Goal: Complete application form

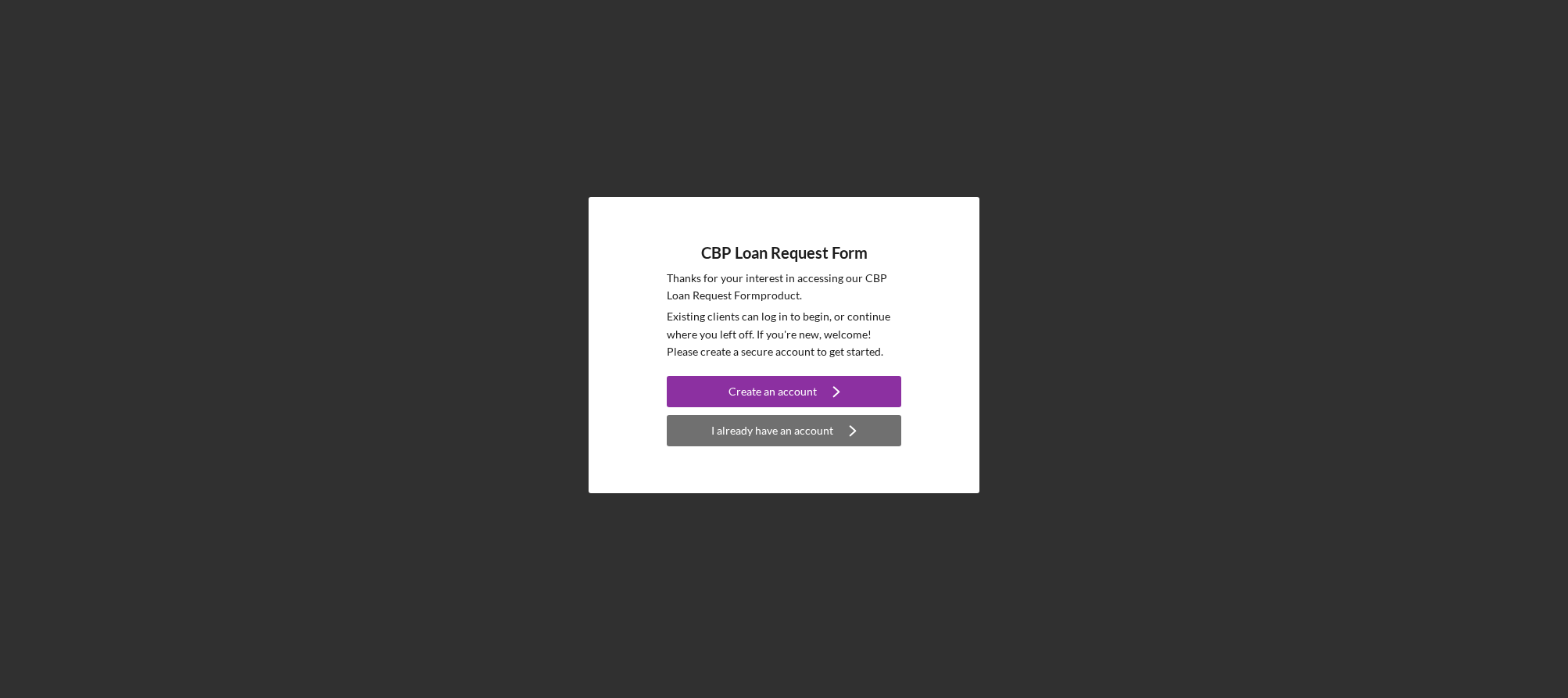
click at [756, 432] on div "I already have an account" at bounding box center [772, 431] width 122 height 31
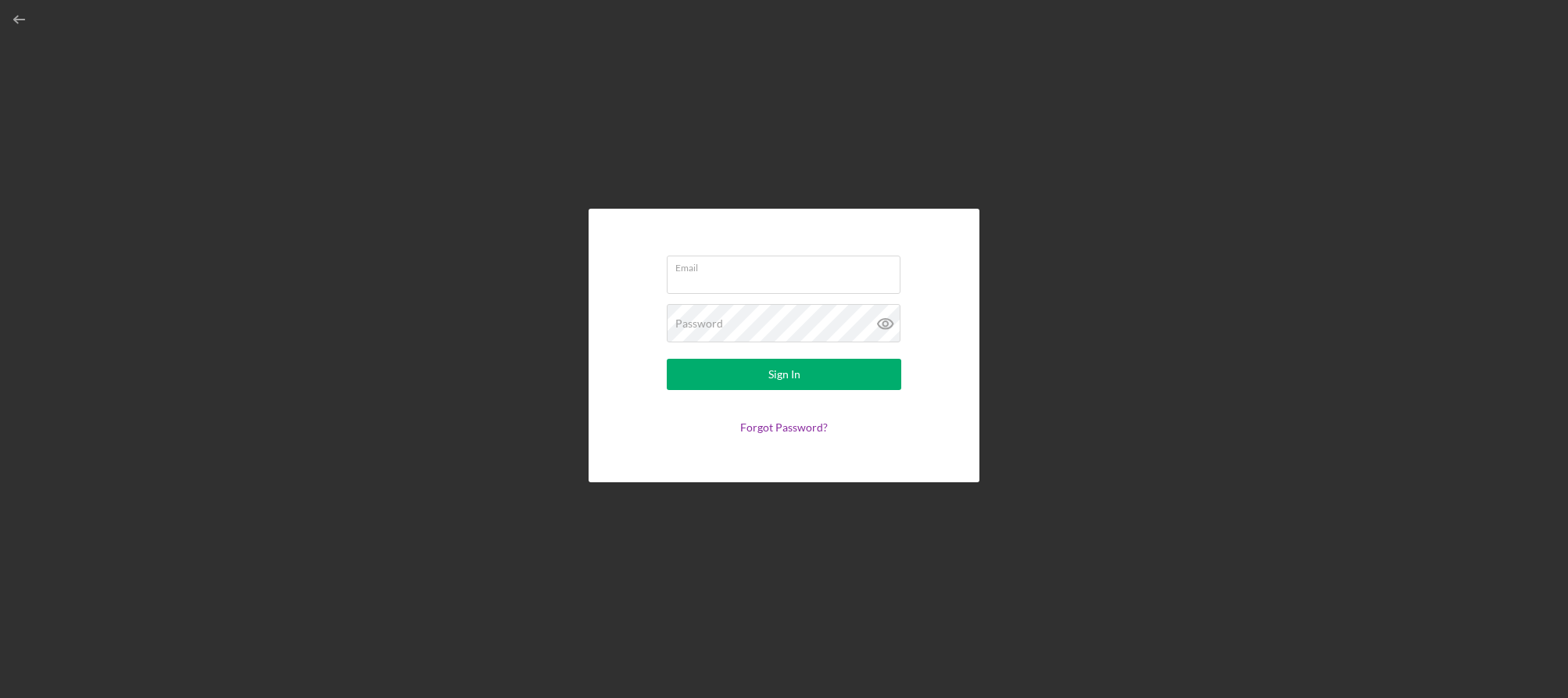
type input "[PERSON_NAME][EMAIL_ADDRESS][DOMAIN_NAME]"
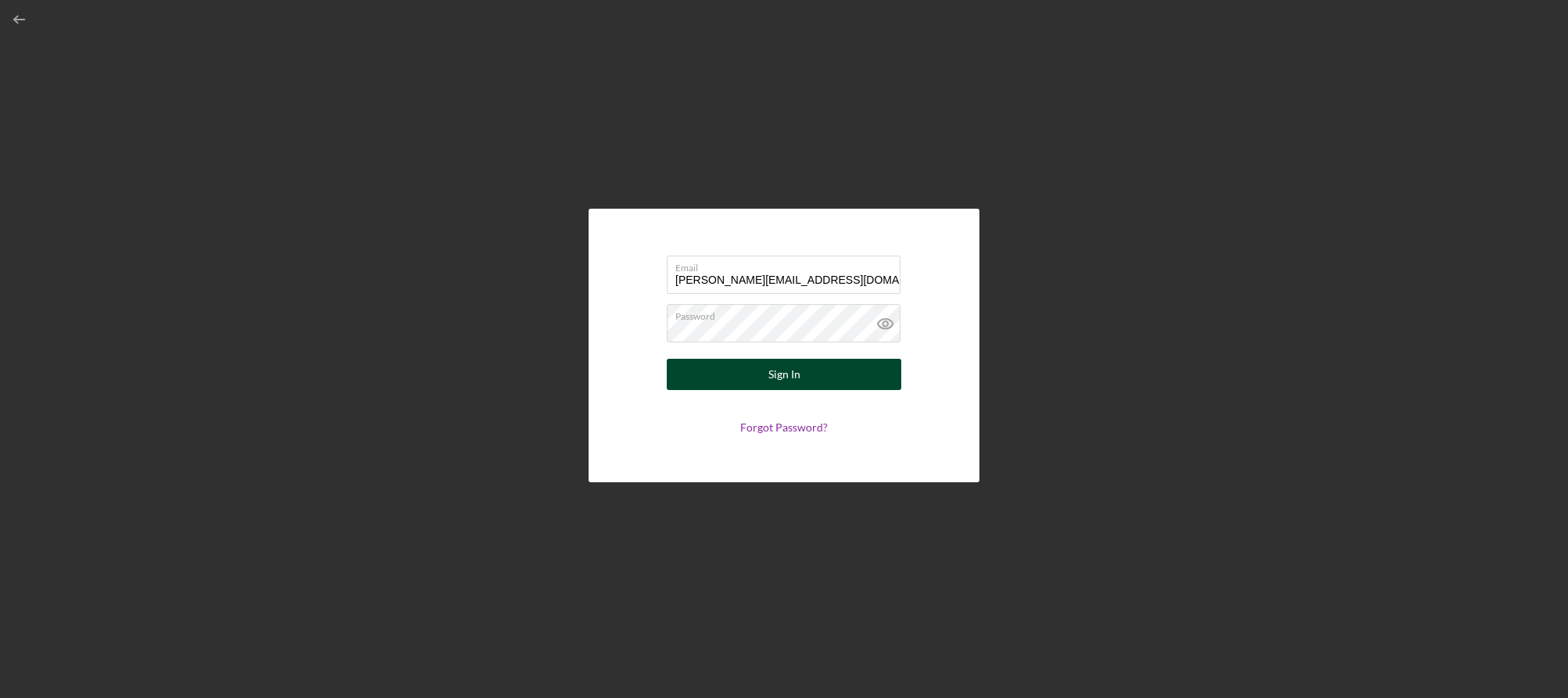
click at [774, 375] on div "Sign In" at bounding box center [784, 374] width 32 height 31
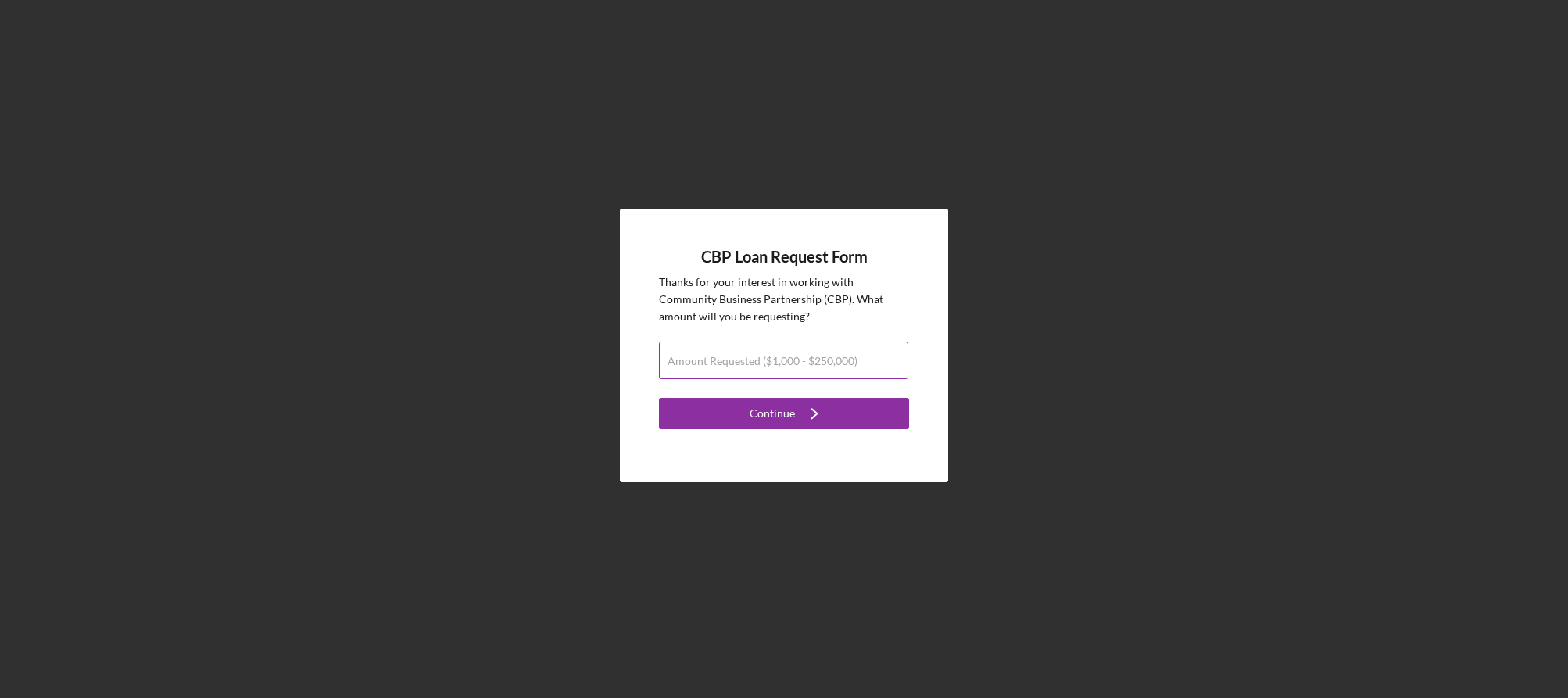
click at [808, 356] on label "Amount Requested ($1,000 - $250,000)" at bounding box center [762, 361] width 190 height 13
click at [808, 356] on input "Amount Requested ($1,000 - $250,000)" at bounding box center [783, 360] width 249 height 37
type input "$3"
type input "$40,000"
drag, startPoint x: 797, startPoint y: 412, endPoint x: 786, endPoint y: 408, distance: 11.7
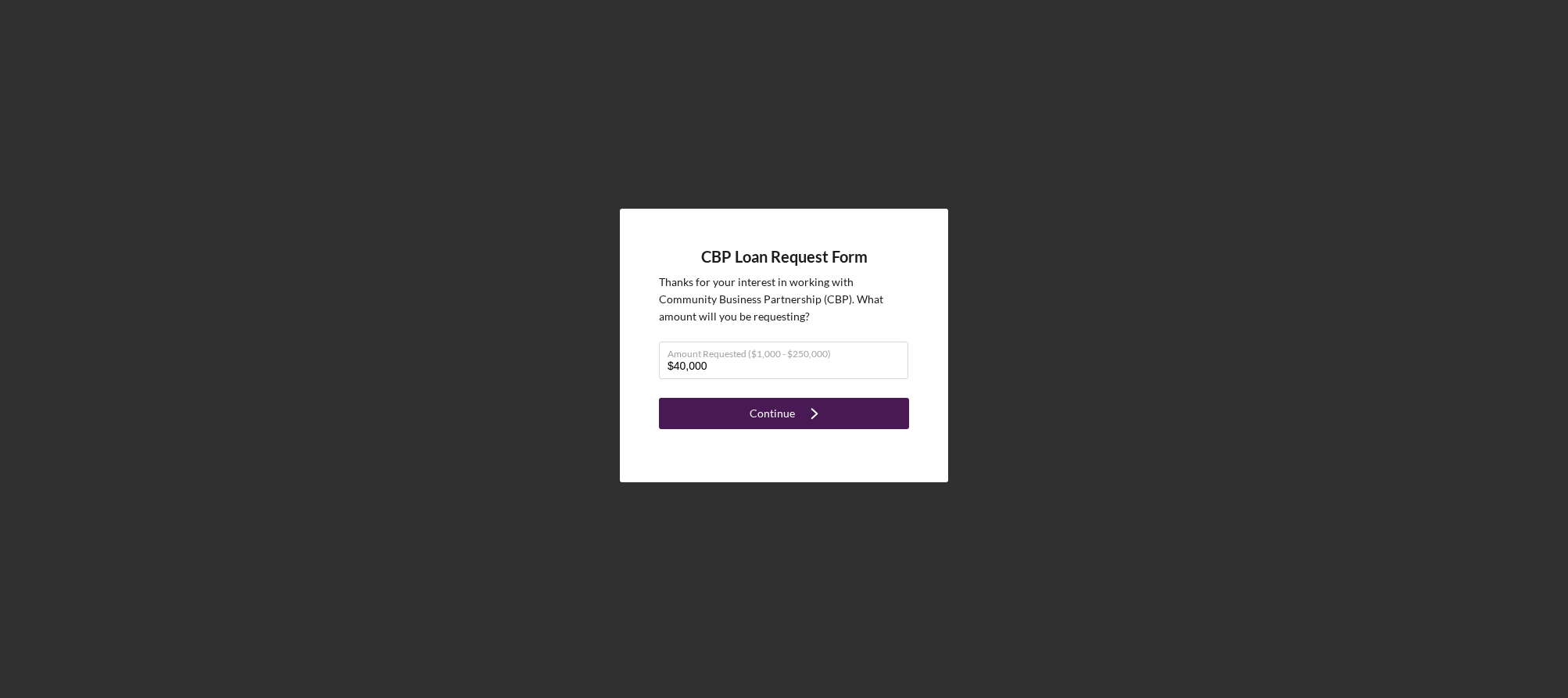
click at [796, 411] on icon "Icon/Navigate" at bounding box center [814, 414] width 39 height 39
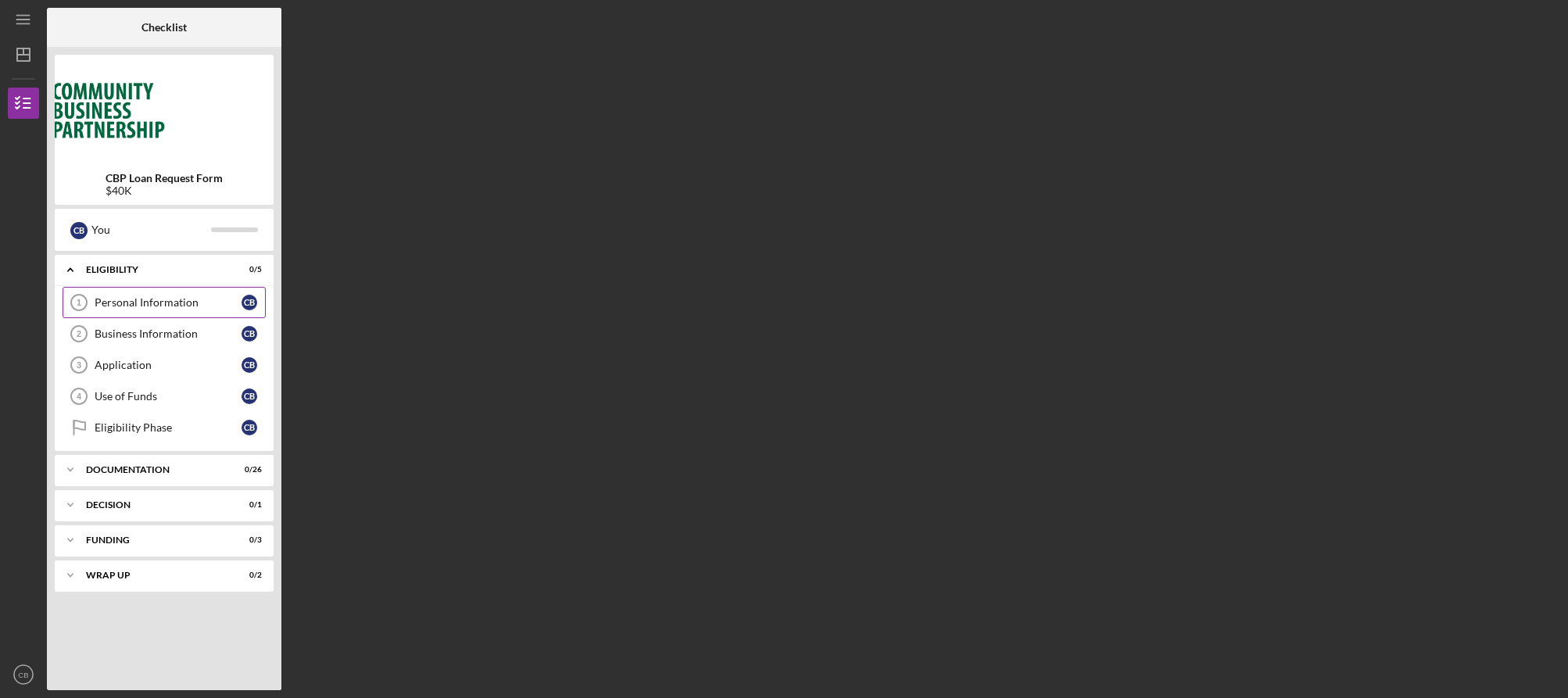
click at [147, 302] on div "Personal Information" at bounding box center [168, 302] width 147 height 13
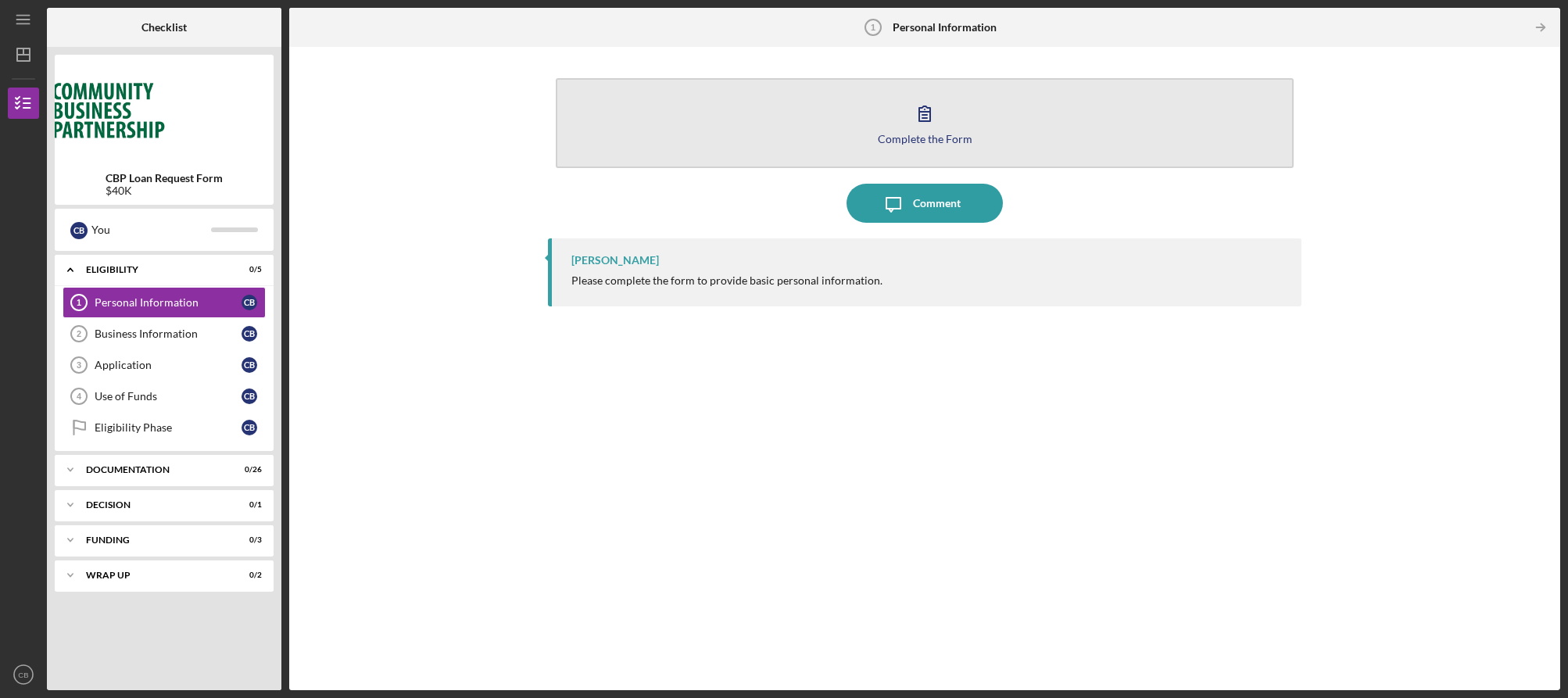
click at [921, 119] on icon "button" at bounding box center [924, 113] width 39 height 39
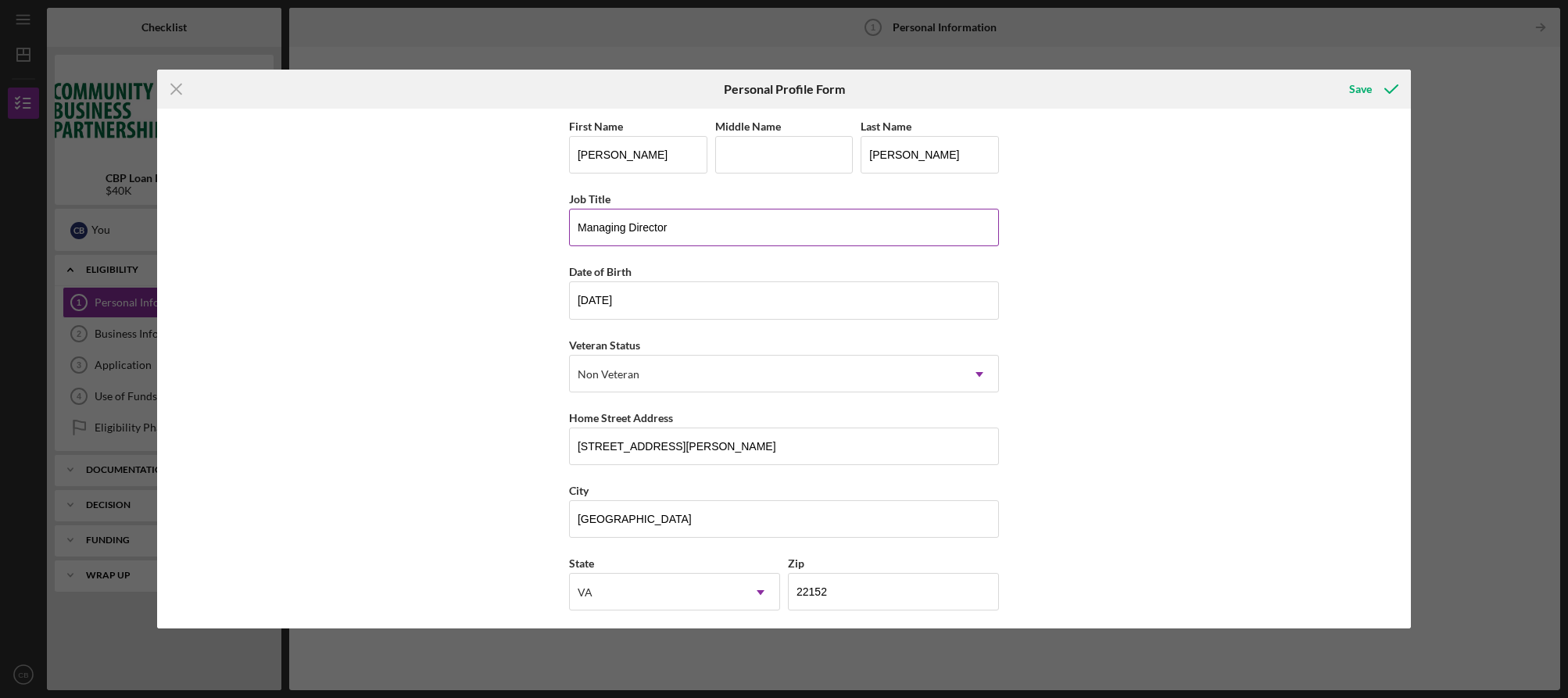
click at [665, 228] on input "Managing Director" at bounding box center [784, 228] width 430 height 37
type input "E"
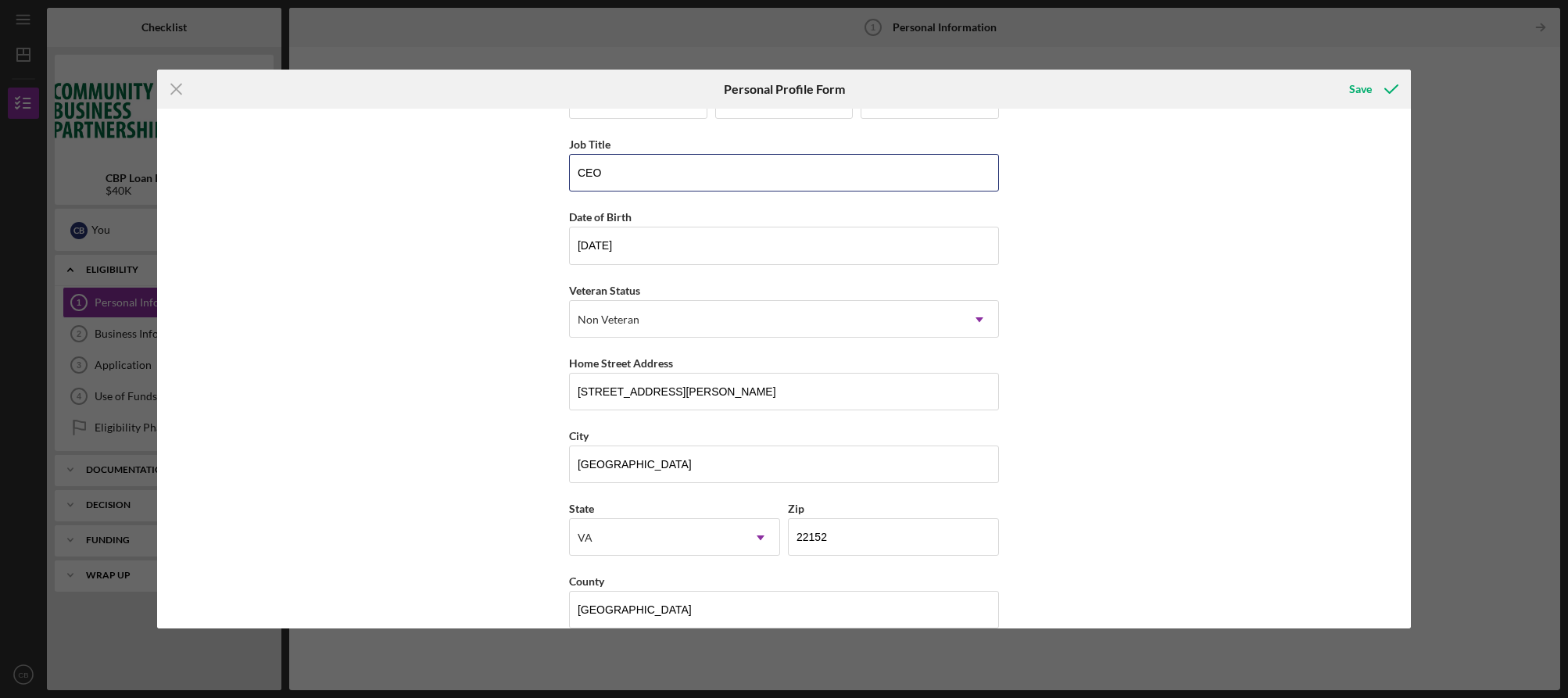
scroll to position [78, 0]
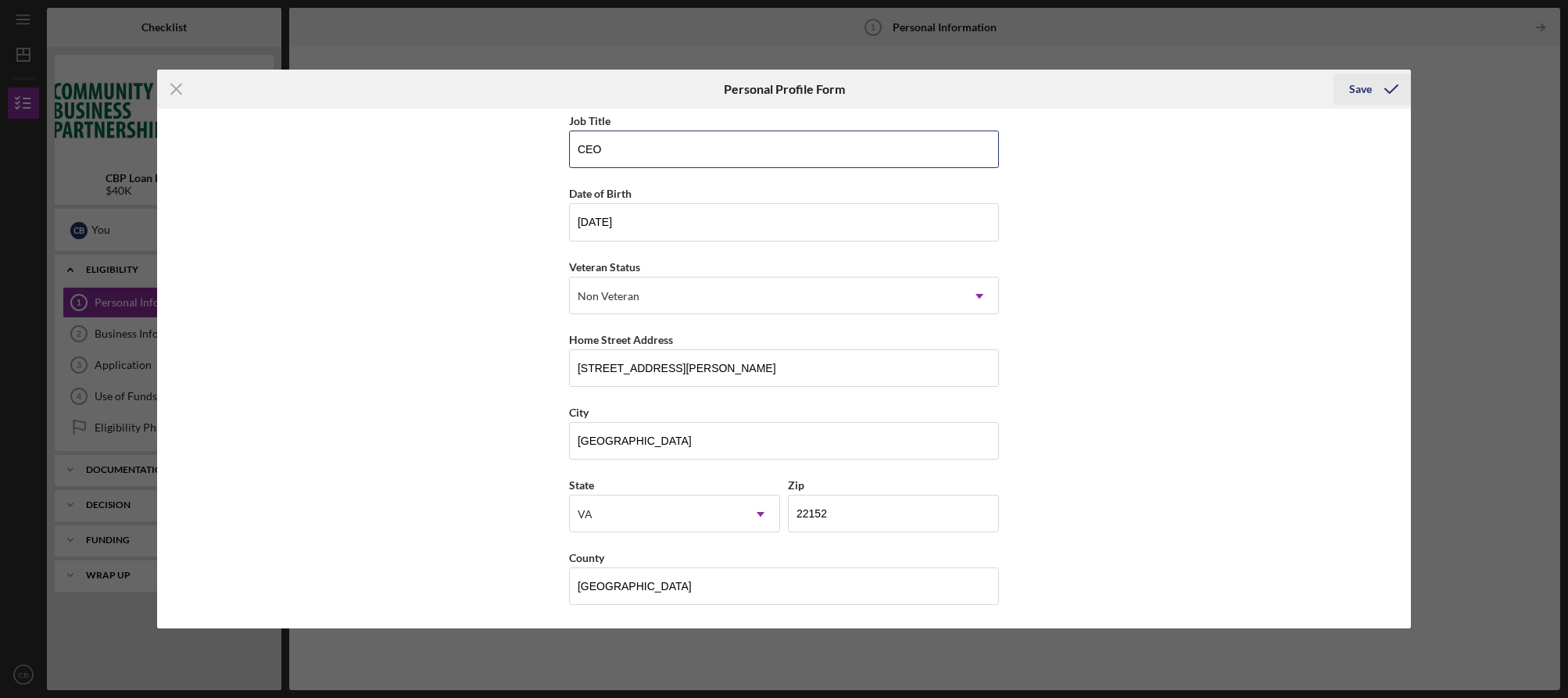
type input "CEO"
click at [1370, 93] on div "Save" at bounding box center [1360, 89] width 23 height 31
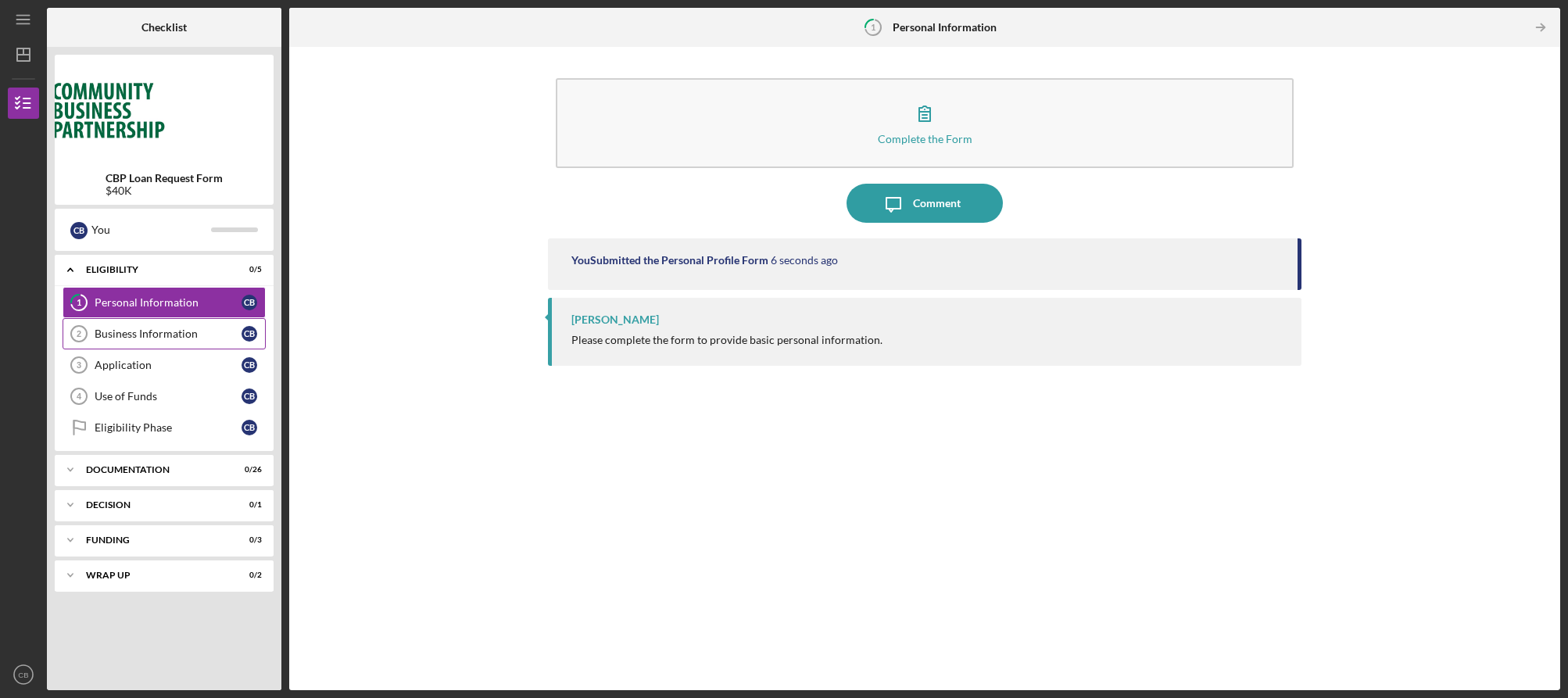
click at [134, 327] on link "Business Information 2 Business Information C B" at bounding box center [164, 333] width 203 height 31
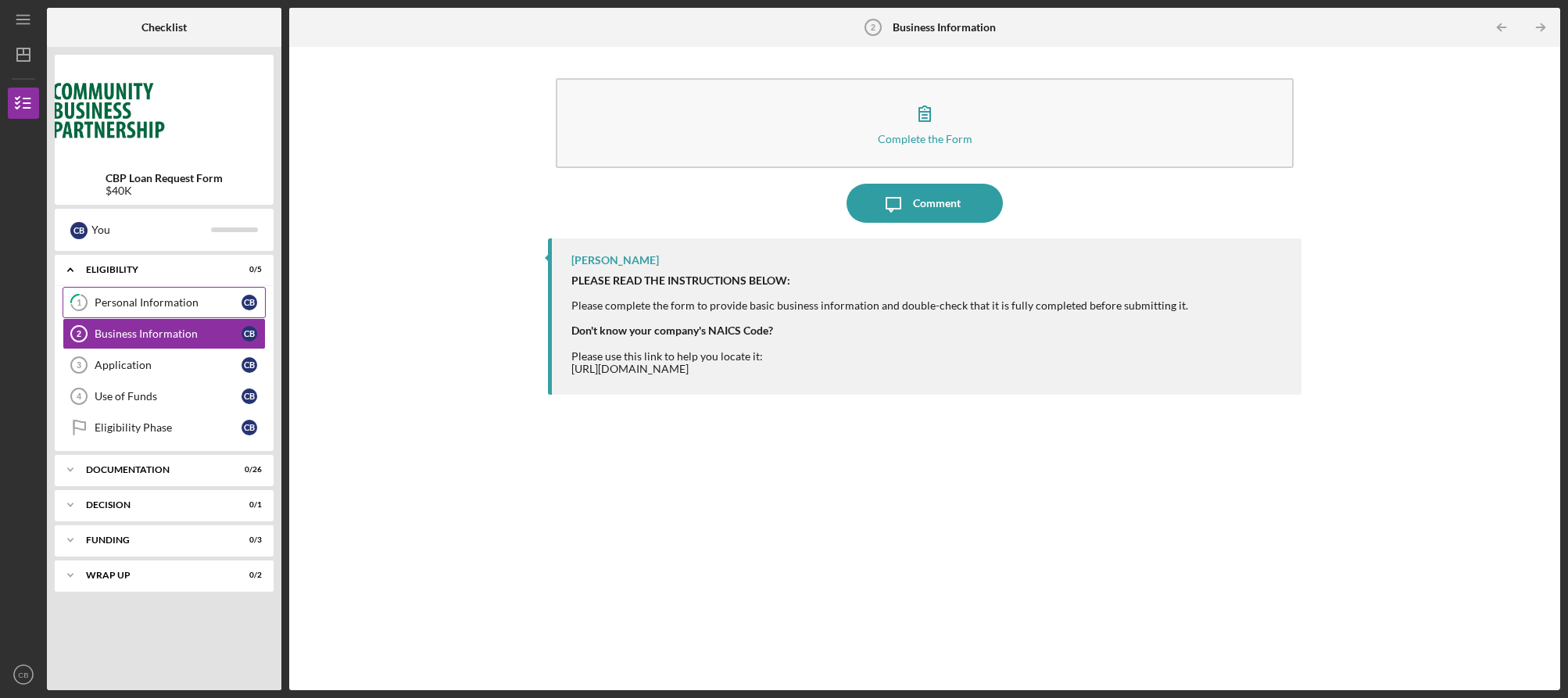
click at [144, 296] on div "Personal Information" at bounding box center [168, 302] width 147 height 13
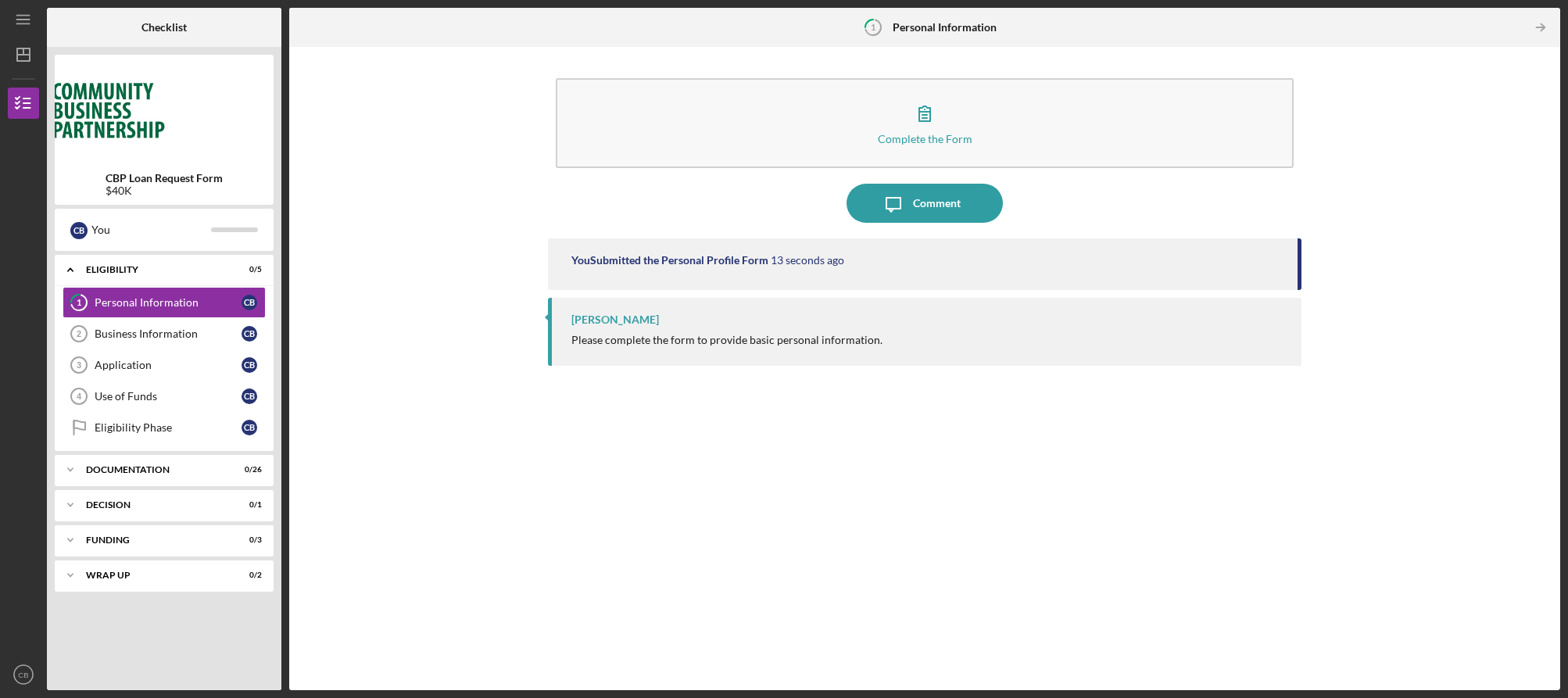
click at [644, 322] on div "[PERSON_NAME]" at bounding box center [614, 320] width 87 height 13
click at [134, 333] on div "Business Information" at bounding box center [168, 333] width 147 height 13
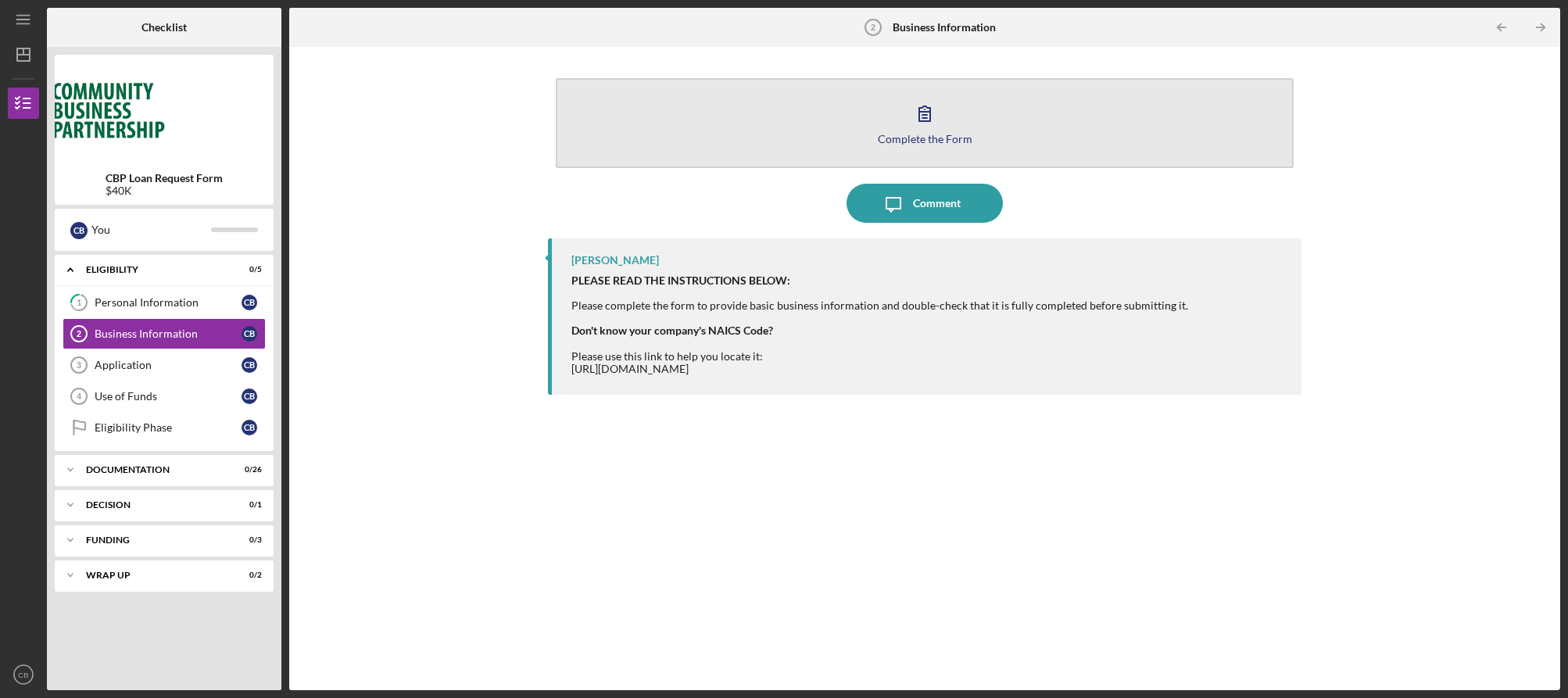
click at [927, 120] on icon "button" at bounding box center [924, 113] width 39 height 39
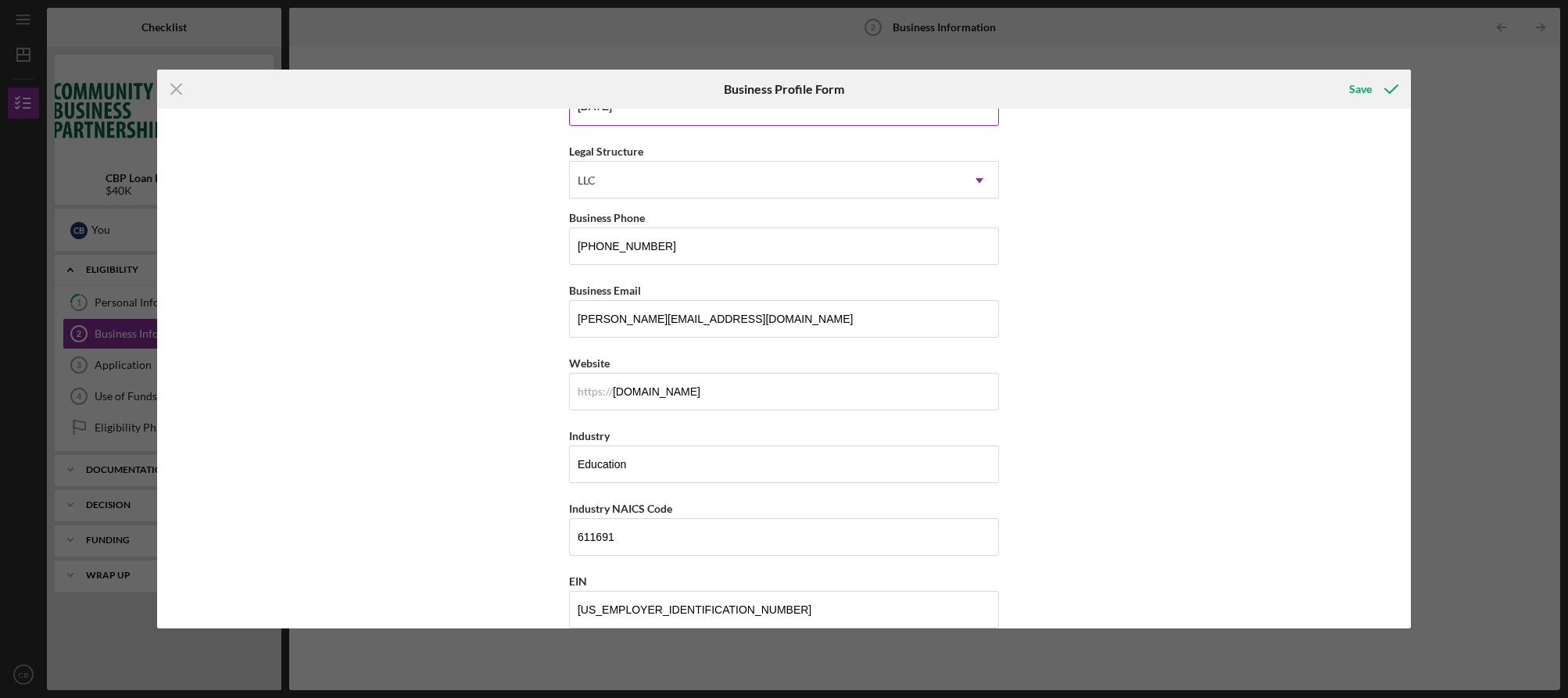
scroll to position [225, 0]
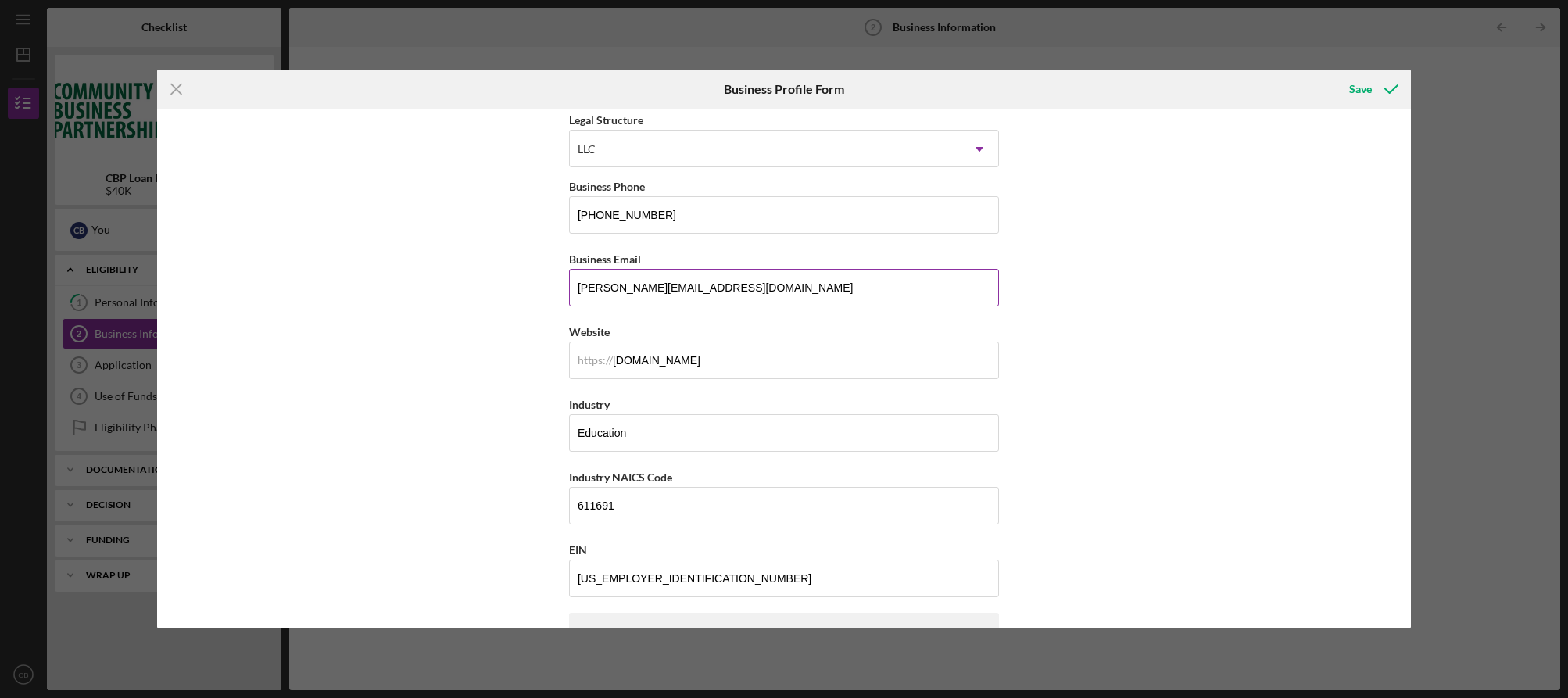
click at [814, 284] on input "[PERSON_NAME][EMAIL_ADDRESS][DOMAIN_NAME]" at bounding box center [784, 288] width 430 height 37
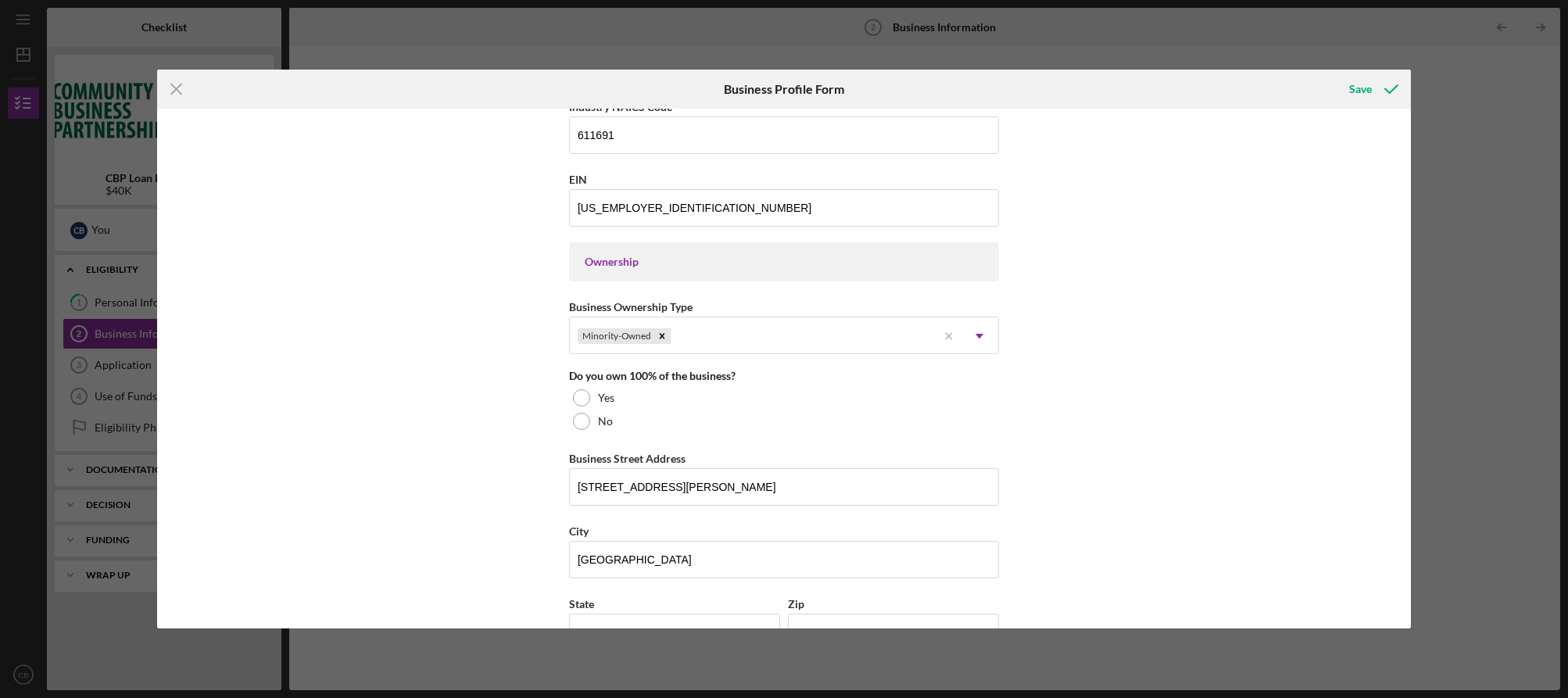
scroll to position [596, 0]
click at [759, 418] on div "No" at bounding box center [784, 420] width 430 height 24
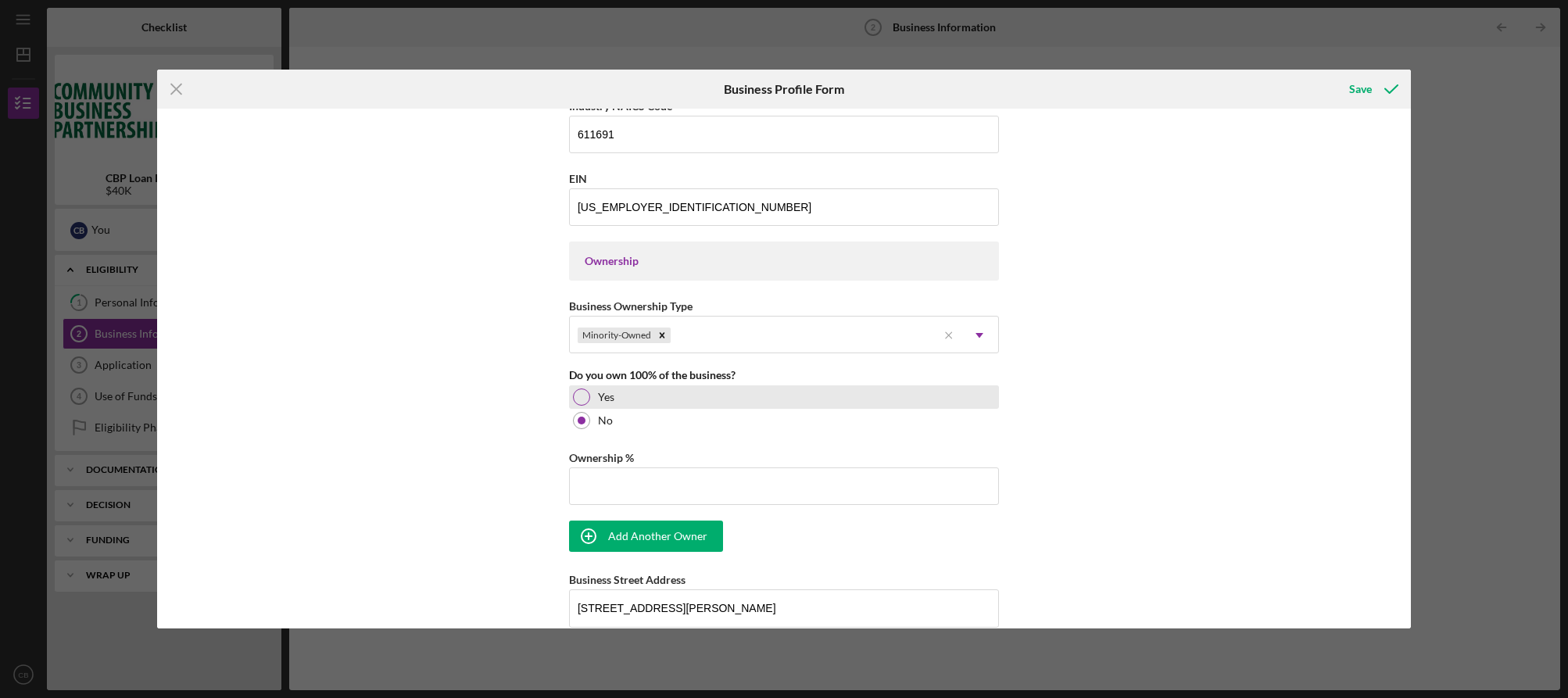
click at [787, 407] on div "Yes" at bounding box center [784, 398] width 430 height 24
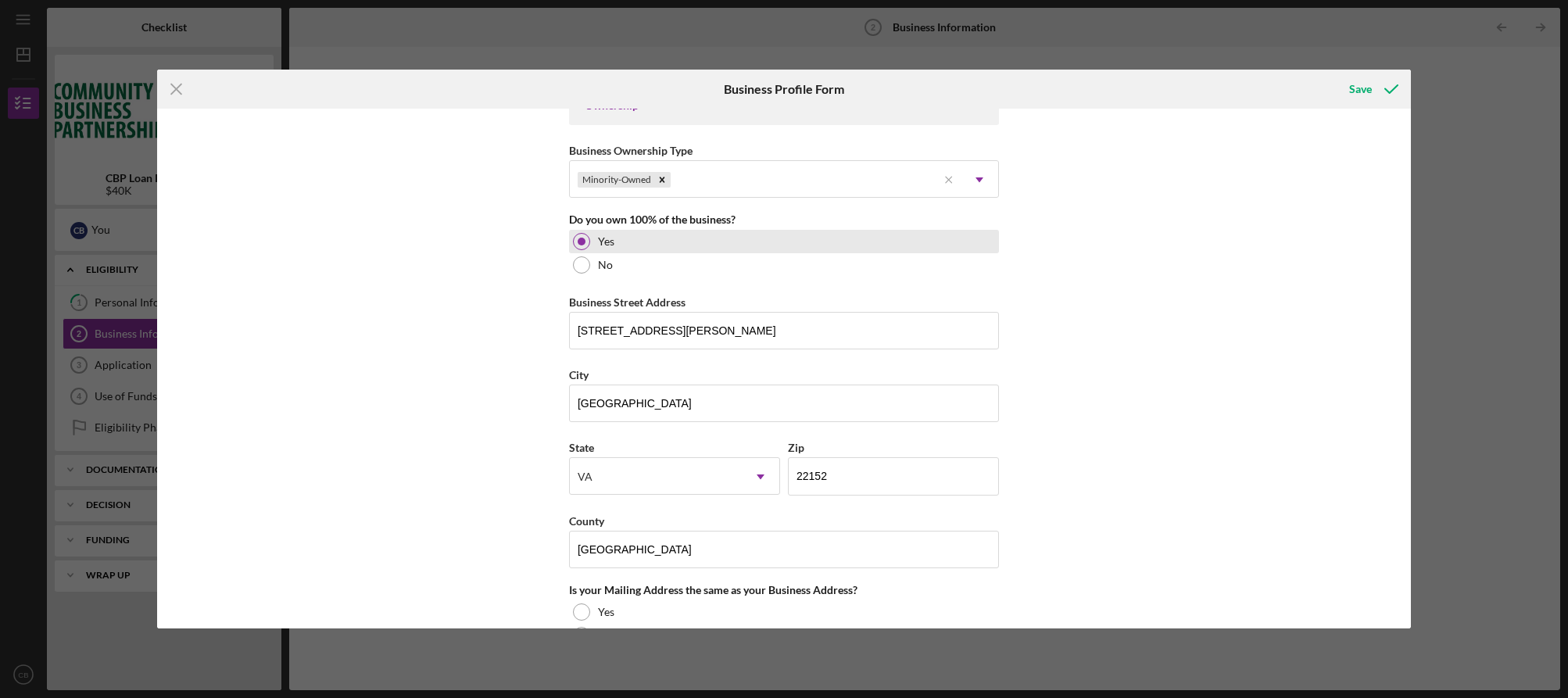
scroll to position [786, 0]
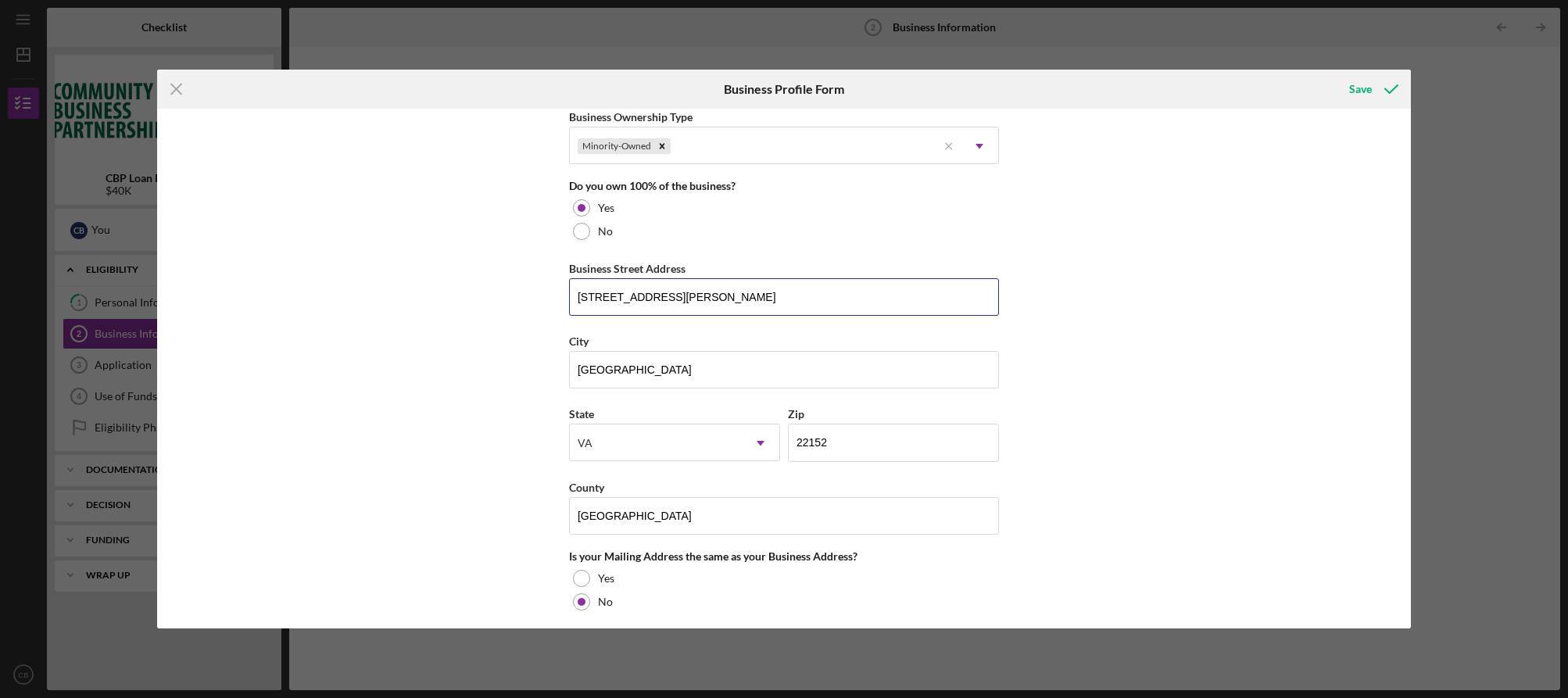
drag, startPoint x: 707, startPoint y: 286, endPoint x: 518, endPoint y: 299, distance: 189.4
click at [518, 299] on div "Business Name Just Math Tutoring Company DBA Just Math Business Start Date [DAT…" at bounding box center [784, 368] width 1254 height 519
drag, startPoint x: 705, startPoint y: 294, endPoint x: 427, endPoint y: 283, distance: 278.2
click at [427, 283] on div "Business Name Just Math Tutoring Company DBA Just Math Business Start Date [DAT…" at bounding box center [784, 368] width 1254 height 519
type input "[STREET_ADDRESS][PERSON_NAME]"
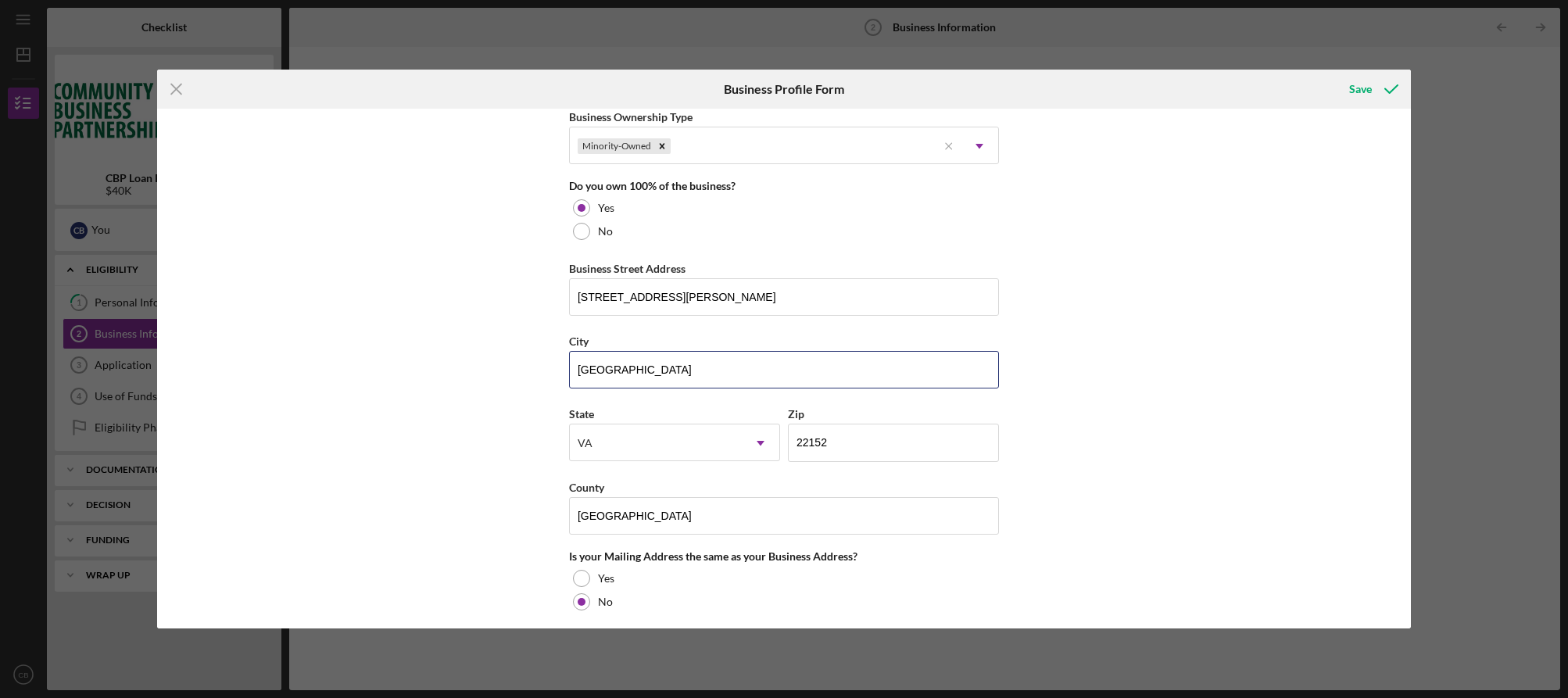
drag, startPoint x: 678, startPoint y: 363, endPoint x: 273, endPoint y: 345, distance: 405.4
click at [317, 365] on div "Business Name Just Math Tutoring Company DBA Just Math Business Start Date [DAT…" at bounding box center [784, 368] width 1254 height 519
type input "d"
type input "[PERSON_NAME]"
click at [637, 430] on div "VA" at bounding box center [655, 443] width 172 height 36
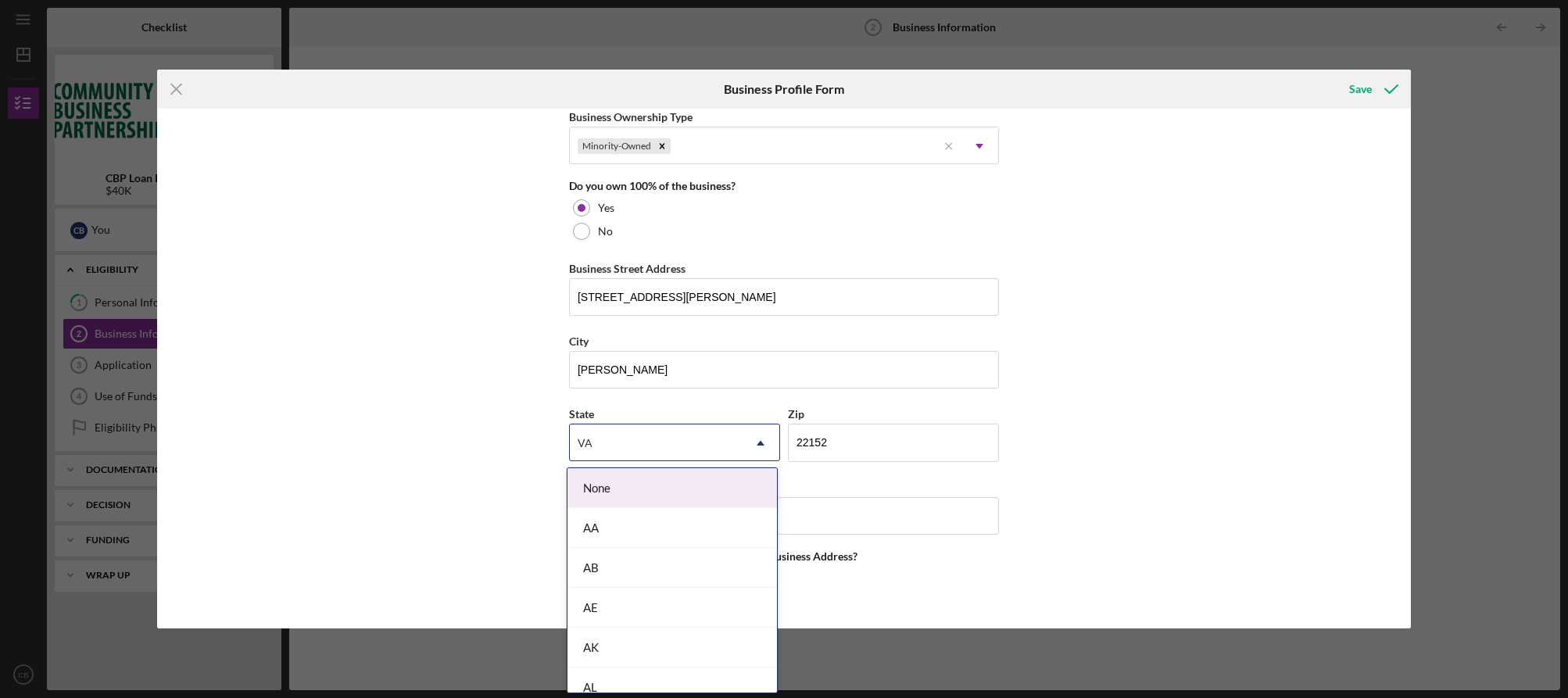
click at [1203, 348] on div "Business Name Just Math Tutoring Company DBA Just Math Business Start Date [DAT…" at bounding box center [784, 368] width 1254 height 519
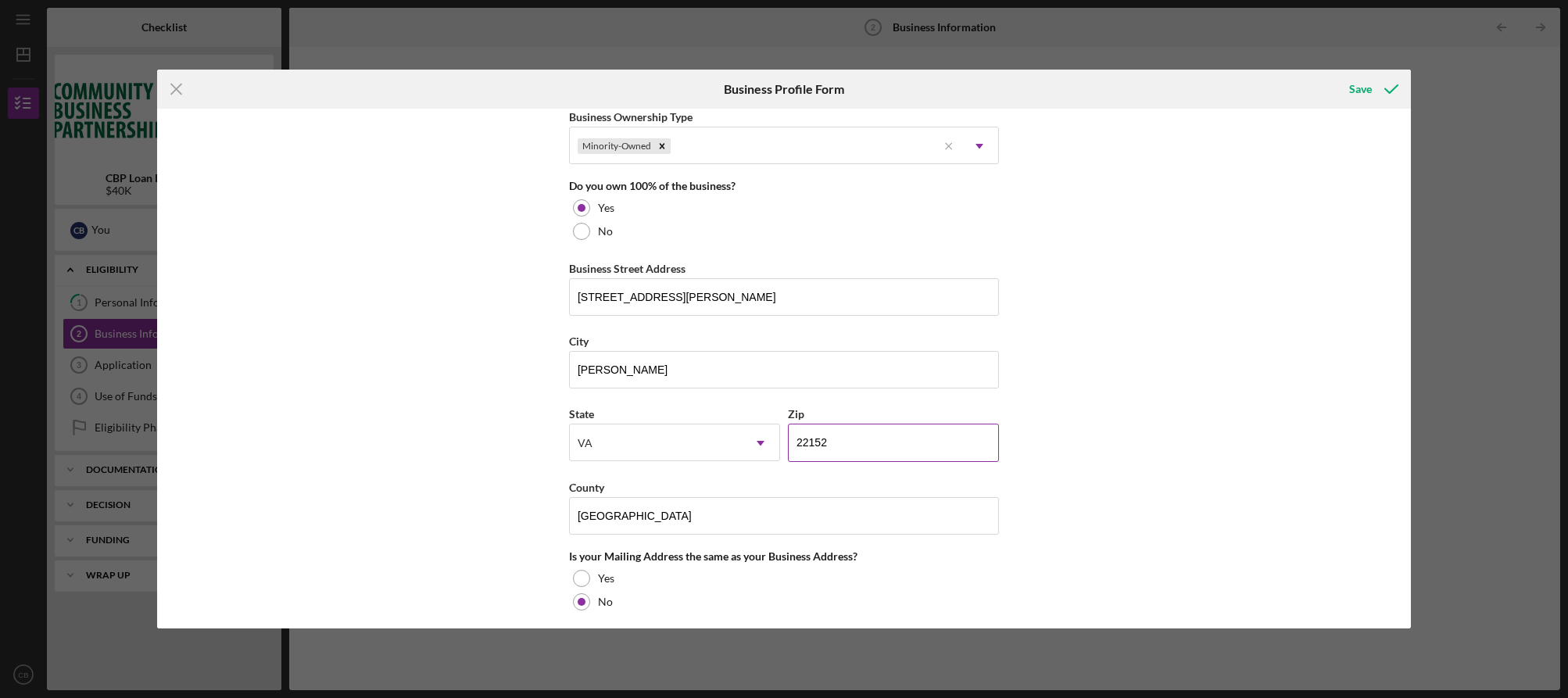
click at [884, 446] on input "22152" at bounding box center [892, 442] width 211 height 37
type input "22015"
click at [1209, 348] on div "Business Name Just Math Tutoring Company DBA Just Math Business Start Date [DAT…" at bounding box center [784, 368] width 1254 height 519
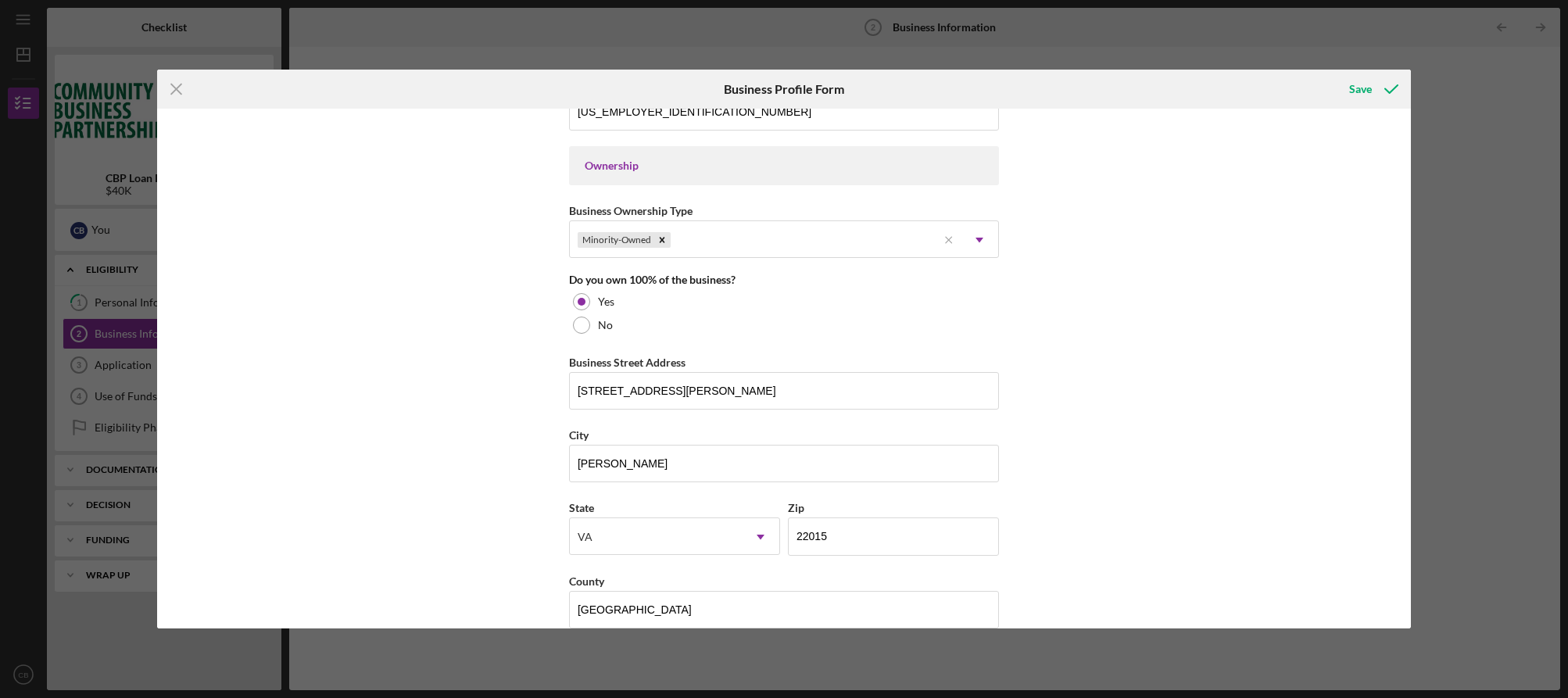
scroll to position [695, 0]
click at [771, 392] on input "[STREET_ADDRESS][PERSON_NAME]" at bounding box center [784, 388] width 430 height 37
type input "[STREET_ADDRESS][PERSON_NAME]"
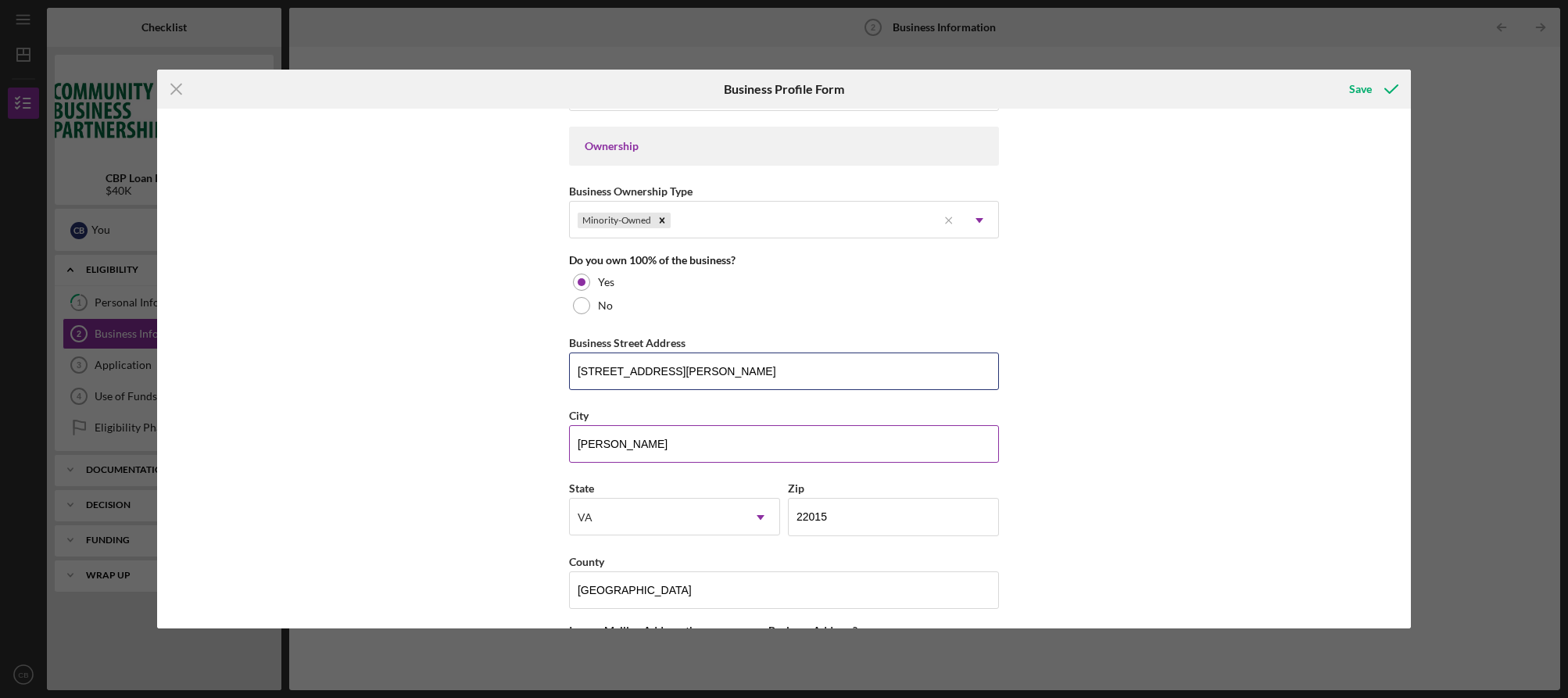
scroll to position [715, 0]
drag, startPoint x: 648, startPoint y: 446, endPoint x: 469, endPoint y: 450, distance: 179.0
click at [470, 450] on div "Business Name Just Math Tutoring Company DBA Just Math Business Start Date [DAT…" at bounding box center [784, 368] width 1254 height 519
drag, startPoint x: 606, startPoint y: 444, endPoint x: 516, endPoint y: 448, distance: 90.1
click at [516, 448] on div "Business Name Just Math Tutoring Company DBA Just Math Business Start Date [DAT…" at bounding box center [784, 368] width 1254 height 519
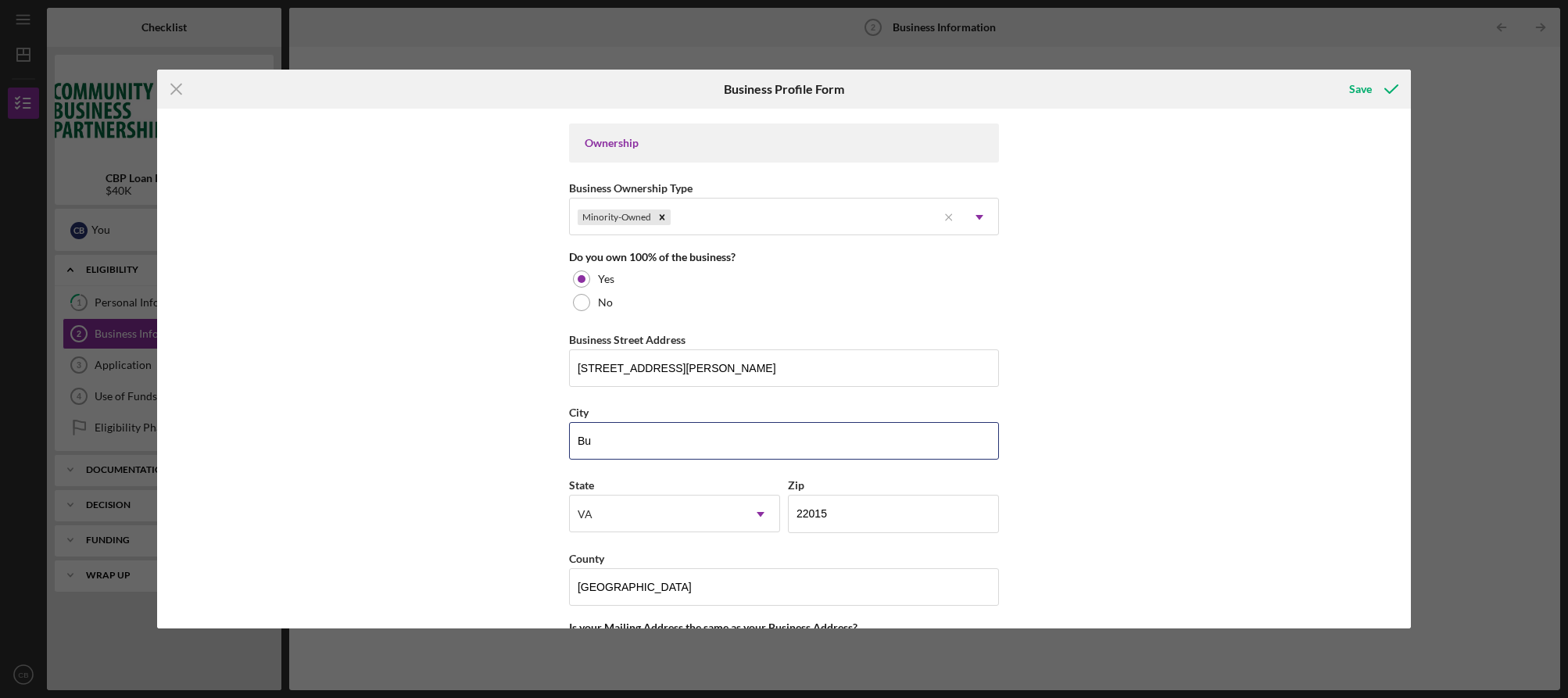
type input "B"
type input "[GEOGRAPHIC_DATA]"
click at [807, 514] on input "22015" at bounding box center [892, 514] width 211 height 37
type input "22152"
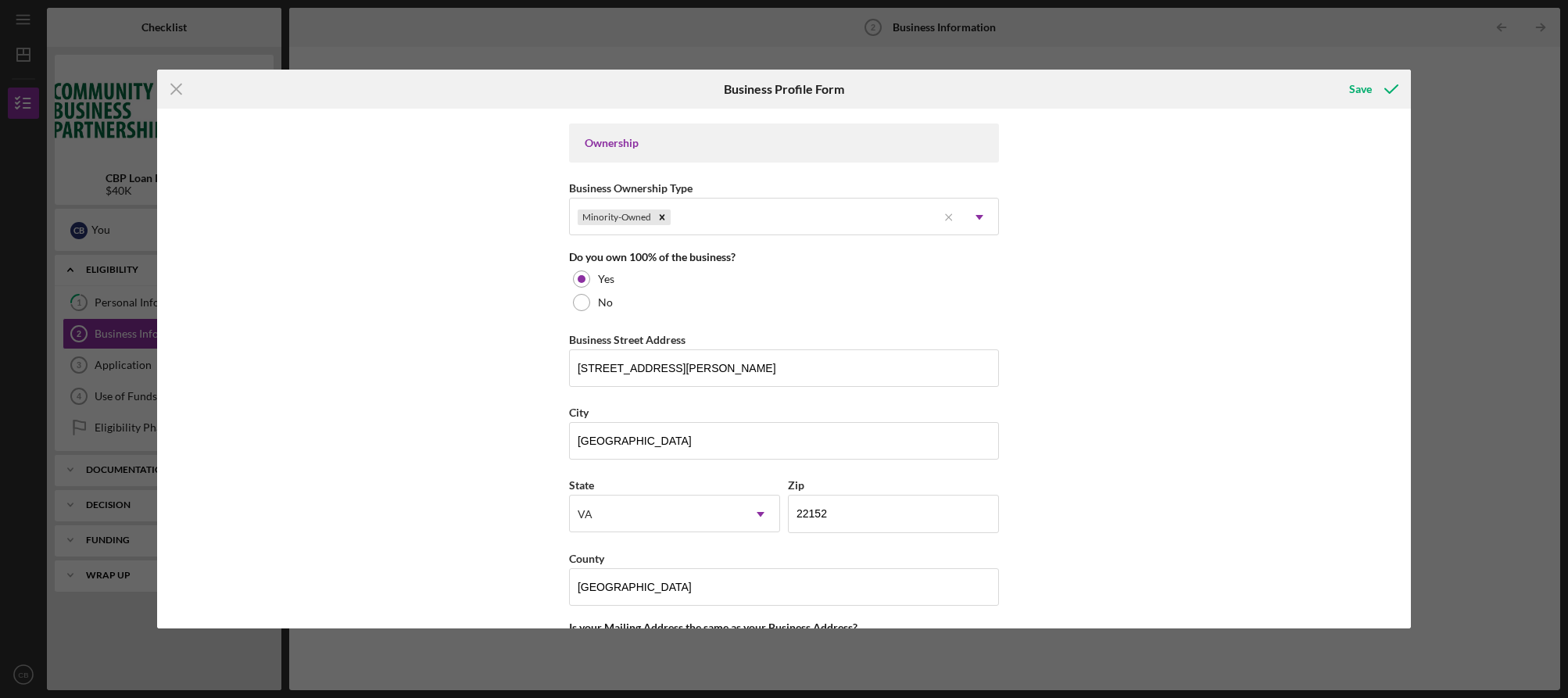
click at [1111, 456] on div "Business Name Just Math Tutoring Company DBA Just Math Business Start Date [DAT…" at bounding box center [784, 368] width 1254 height 519
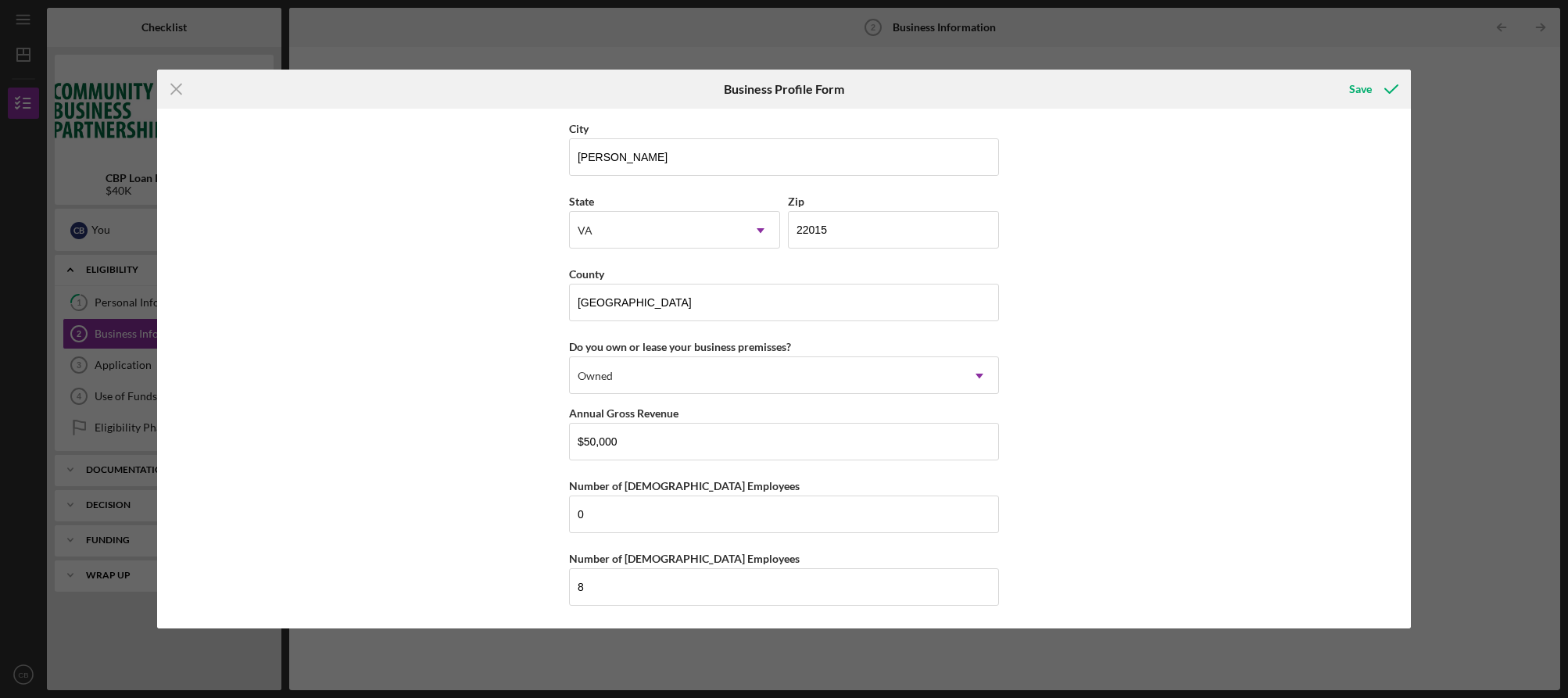
scroll to position [1370, 0]
drag, startPoint x: 631, startPoint y: 441, endPoint x: 540, endPoint y: 434, distance: 91.3
click at [540, 434] on div "Business Name Just Math Tutoring Company DBA Just Math Business Start Date [DAT…" at bounding box center [784, 368] width 1254 height 519
type input "$60,000"
click at [1362, 94] on div "Save" at bounding box center [1360, 89] width 23 height 31
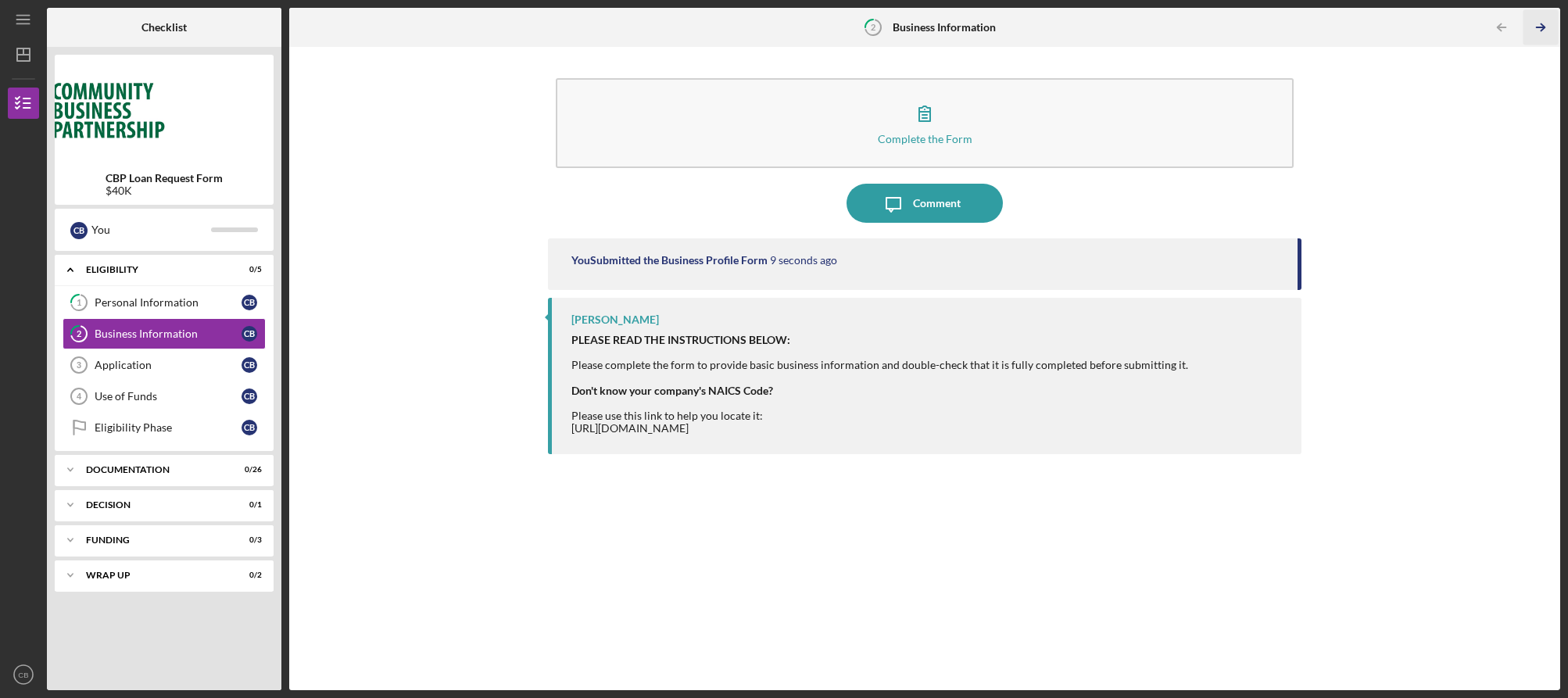
click at [1540, 27] on line "button" at bounding box center [1540, 27] width 8 height 0
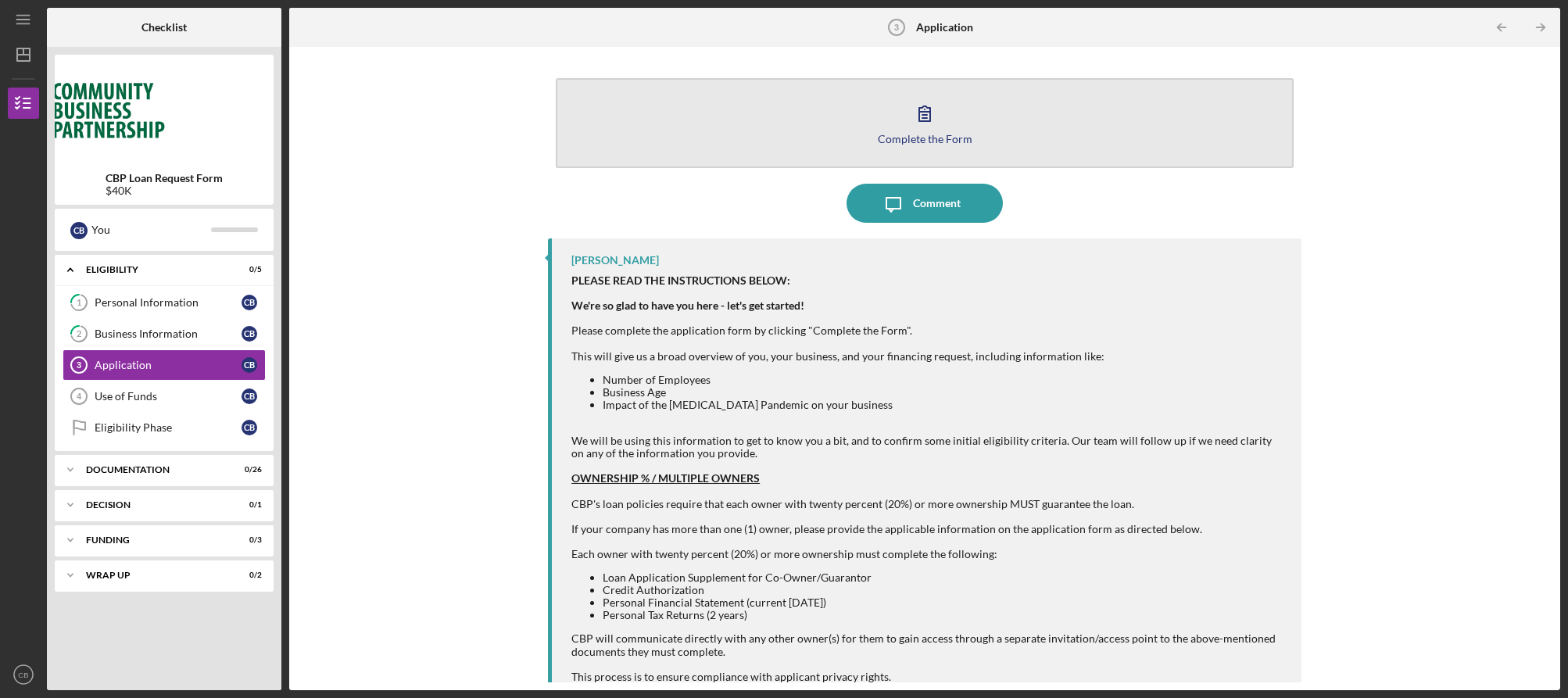
click at [915, 102] on icon "button" at bounding box center [924, 113] width 39 height 39
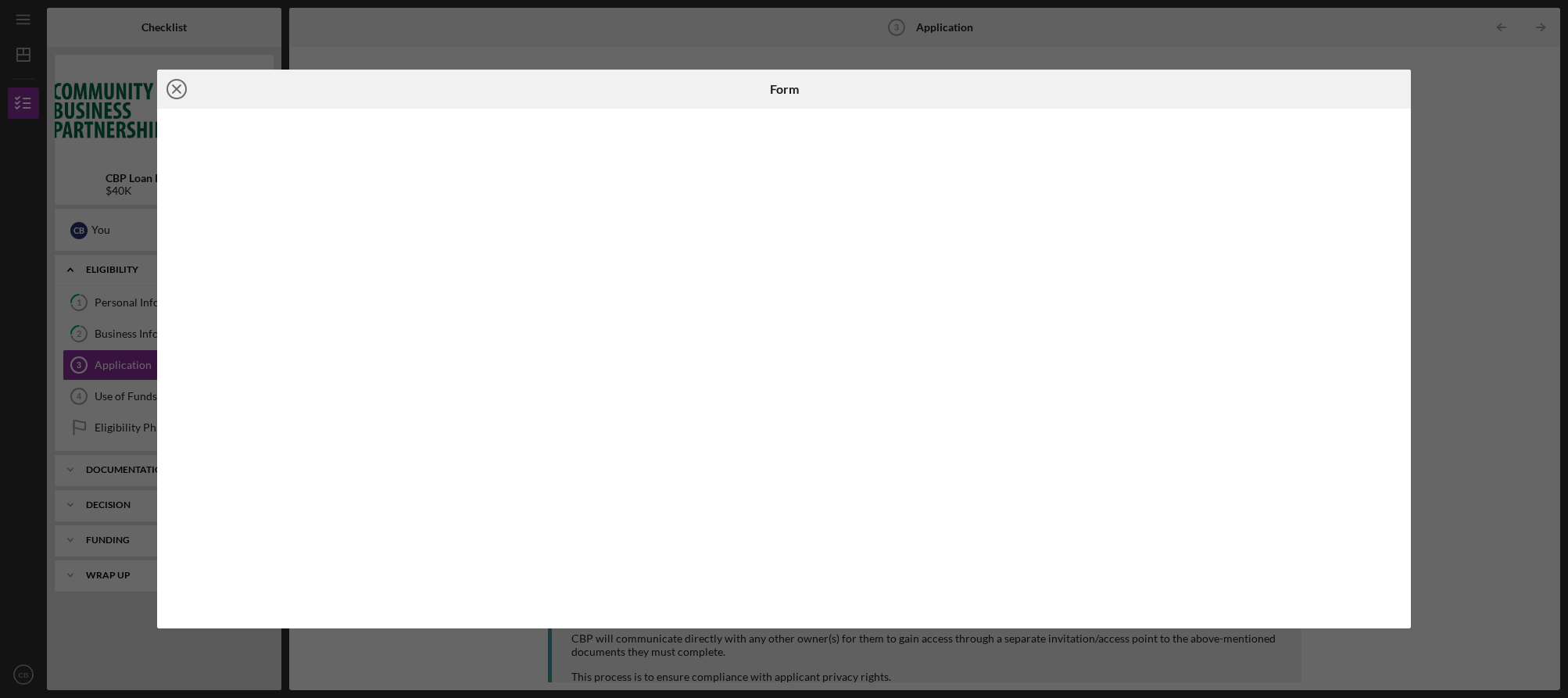
click at [179, 88] on icon "Icon/Close" at bounding box center [177, 89] width 39 height 39
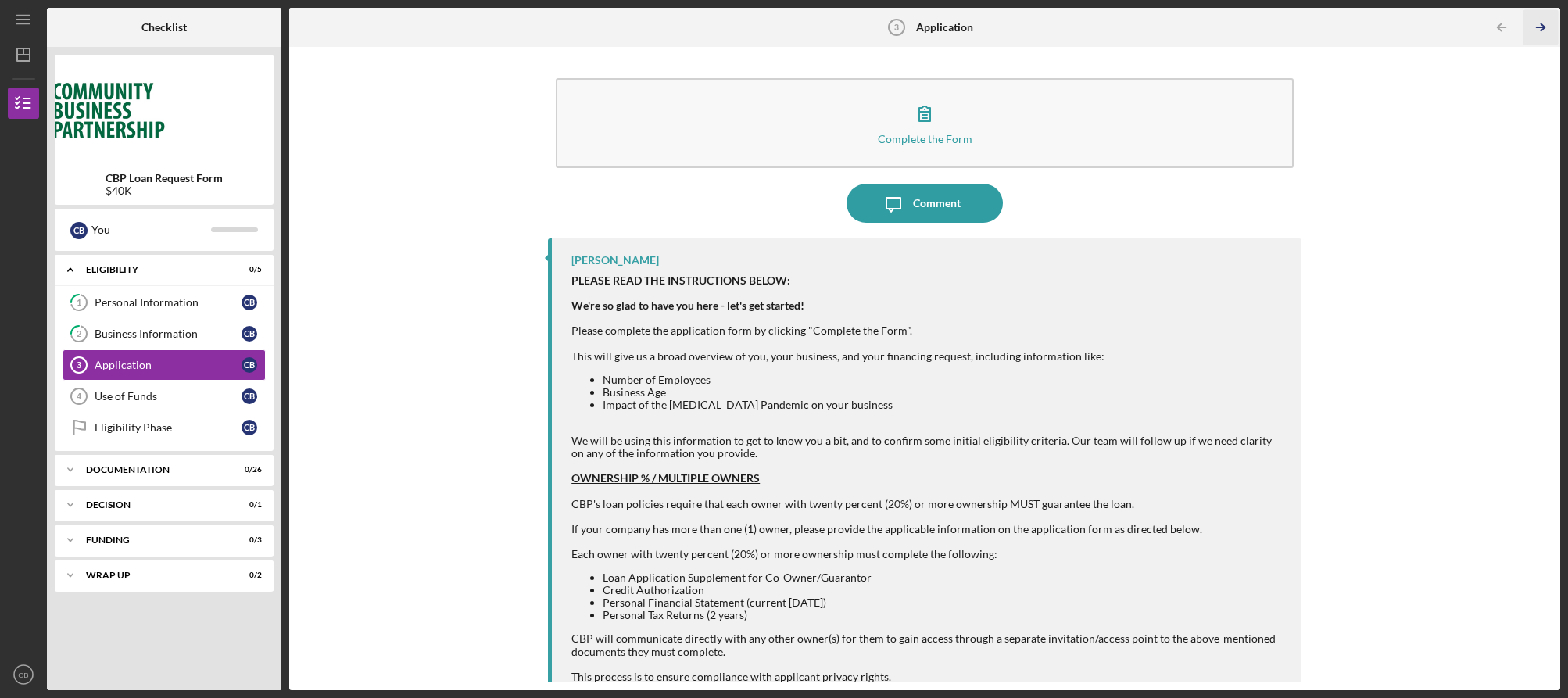
click at [1546, 29] on icon "Icon/Table Pagination Arrow" at bounding box center [1541, 28] width 36 height 36
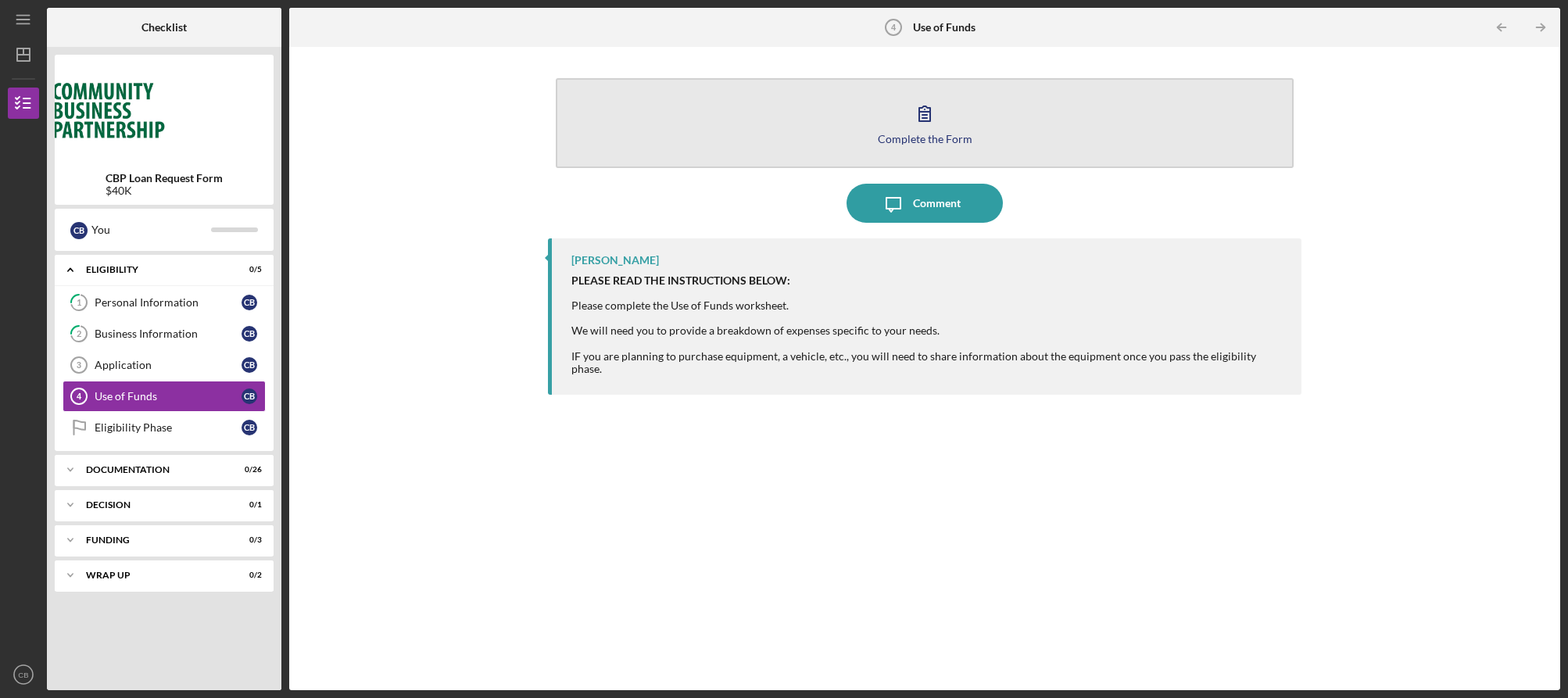
click at [909, 114] on icon "button" at bounding box center [924, 113] width 39 height 39
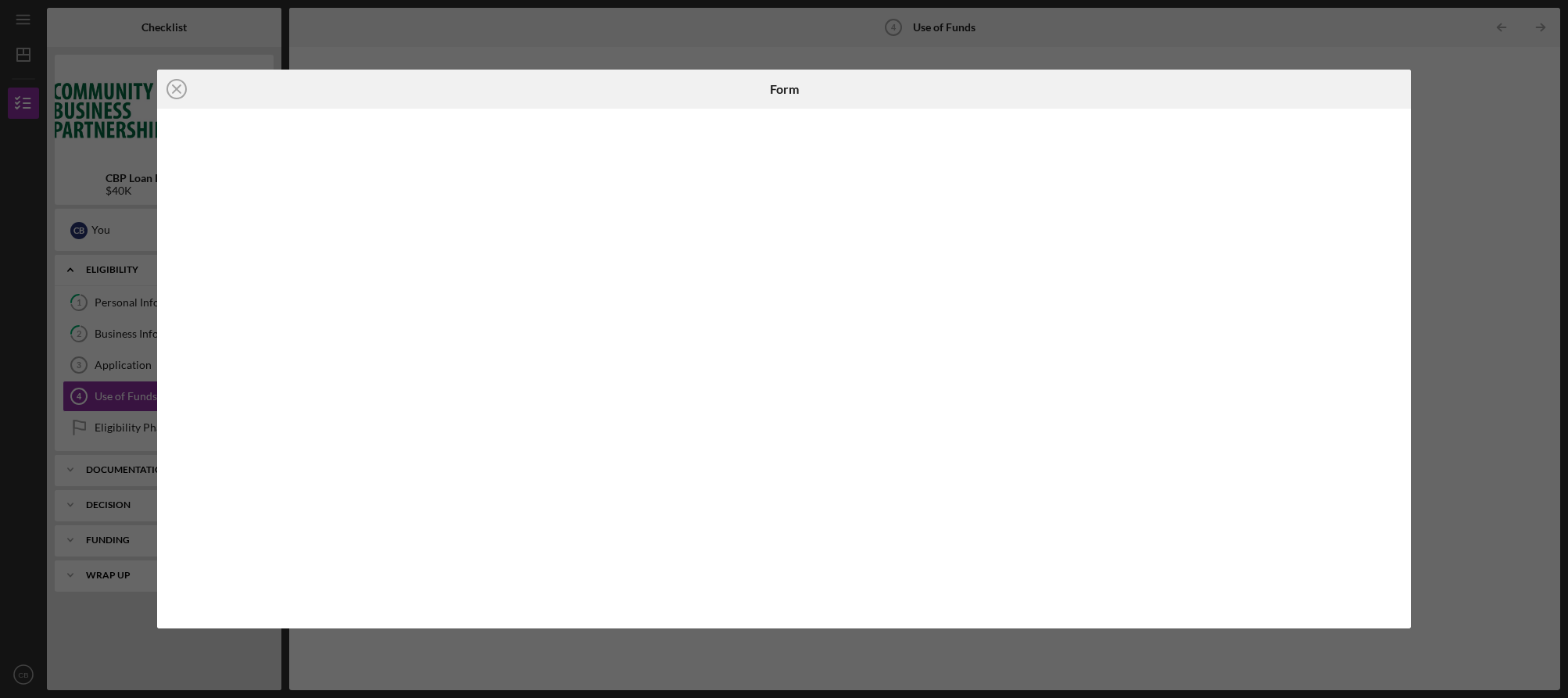
click at [176, 95] on icon "Icon/Close" at bounding box center [177, 89] width 39 height 39
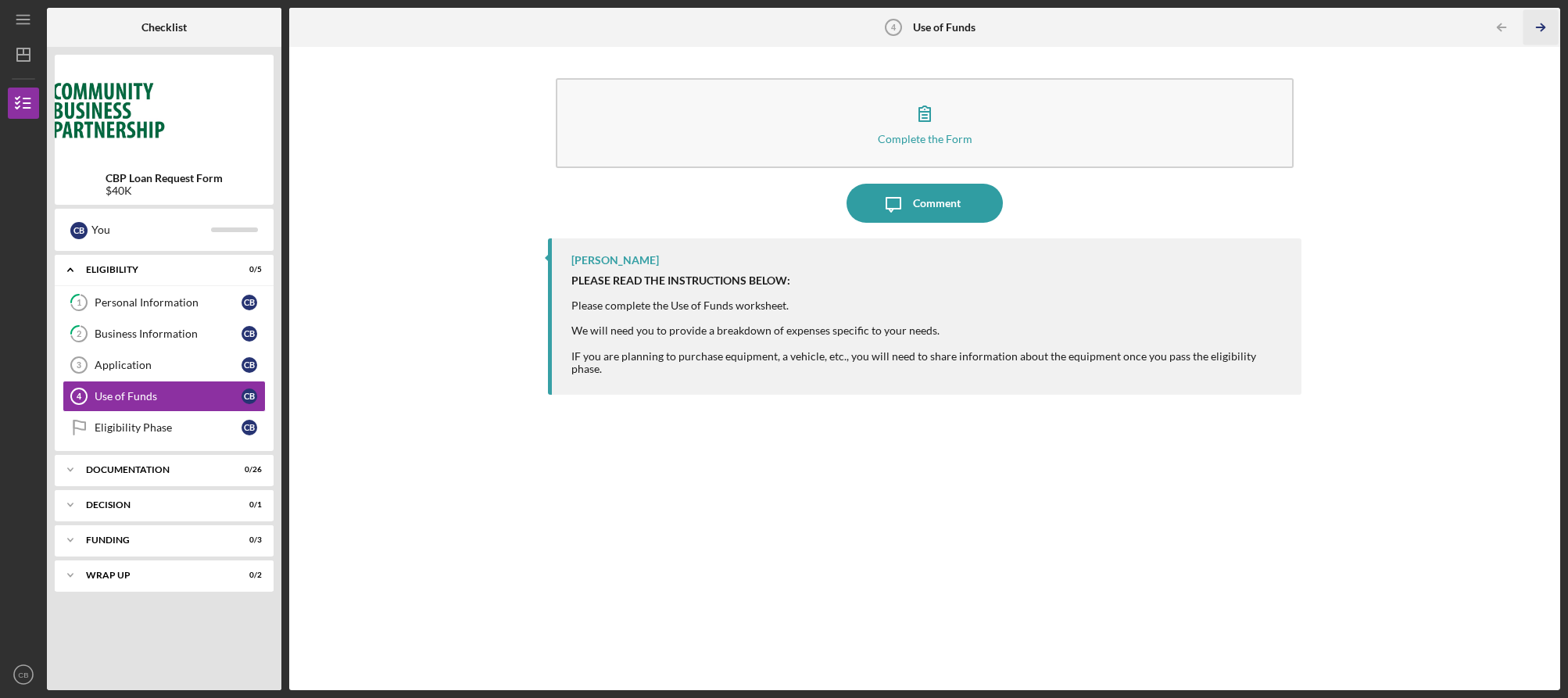
click at [1538, 30] on icon "Icon/Table Pagination Arrow" at bounding box center [1541, 28] width 36 height 36
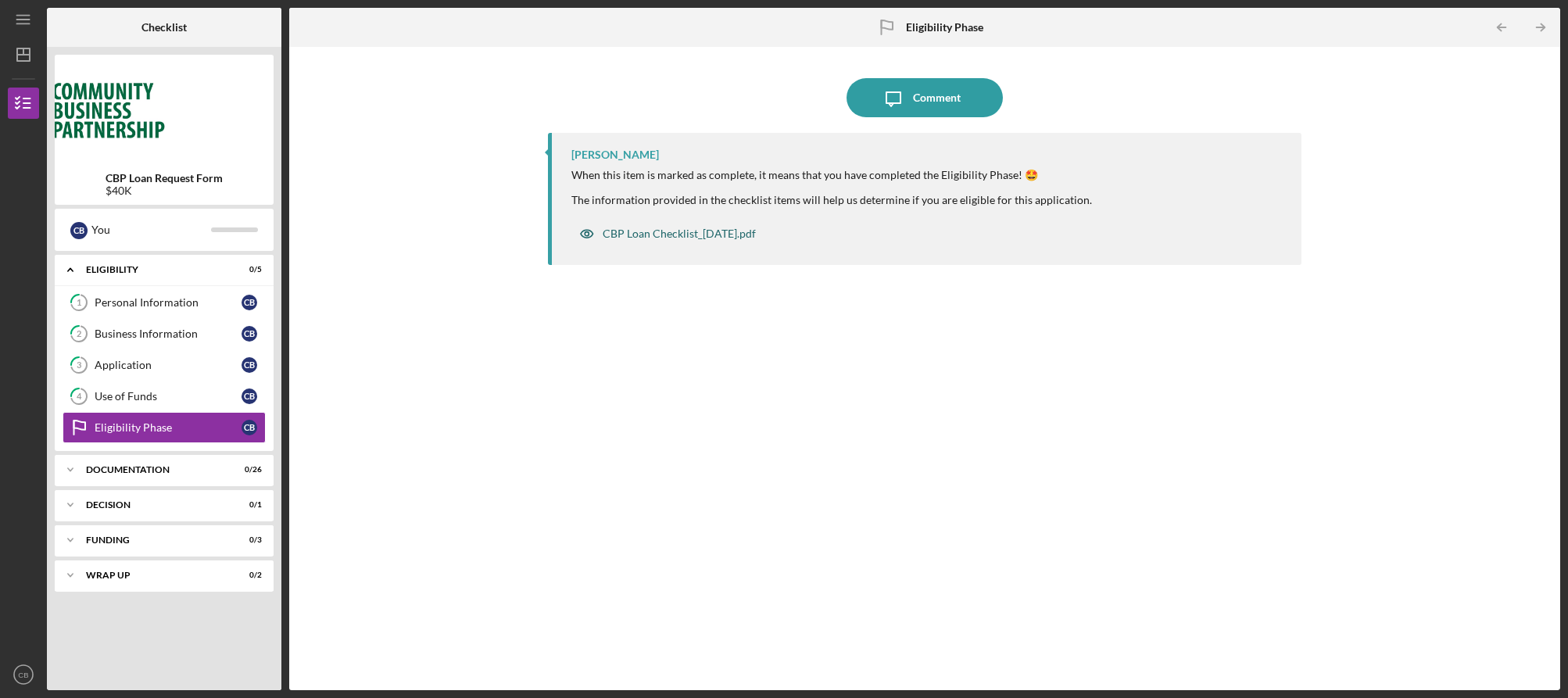
click at [656, 235] on div "CBP Loan Checklist_[DATE].pdf" at bounding box center [678, 234] width 153 height 13
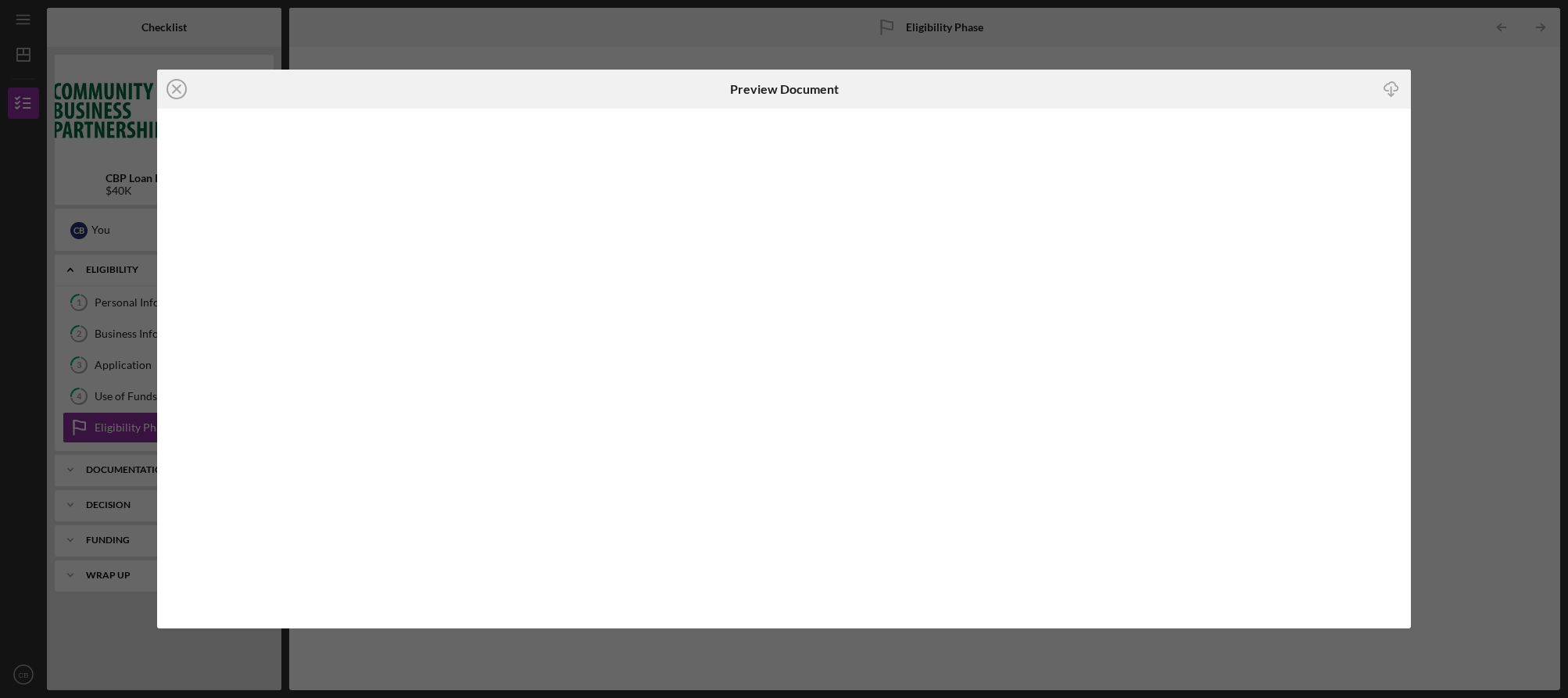
click at [1390, 90] on icon "Icon/Download" at bounding box center [1392, 90] width 36 height 36
click at [175, 91] on icon "Icon/Close" at bounding box center [177, 89] width 39 height 39
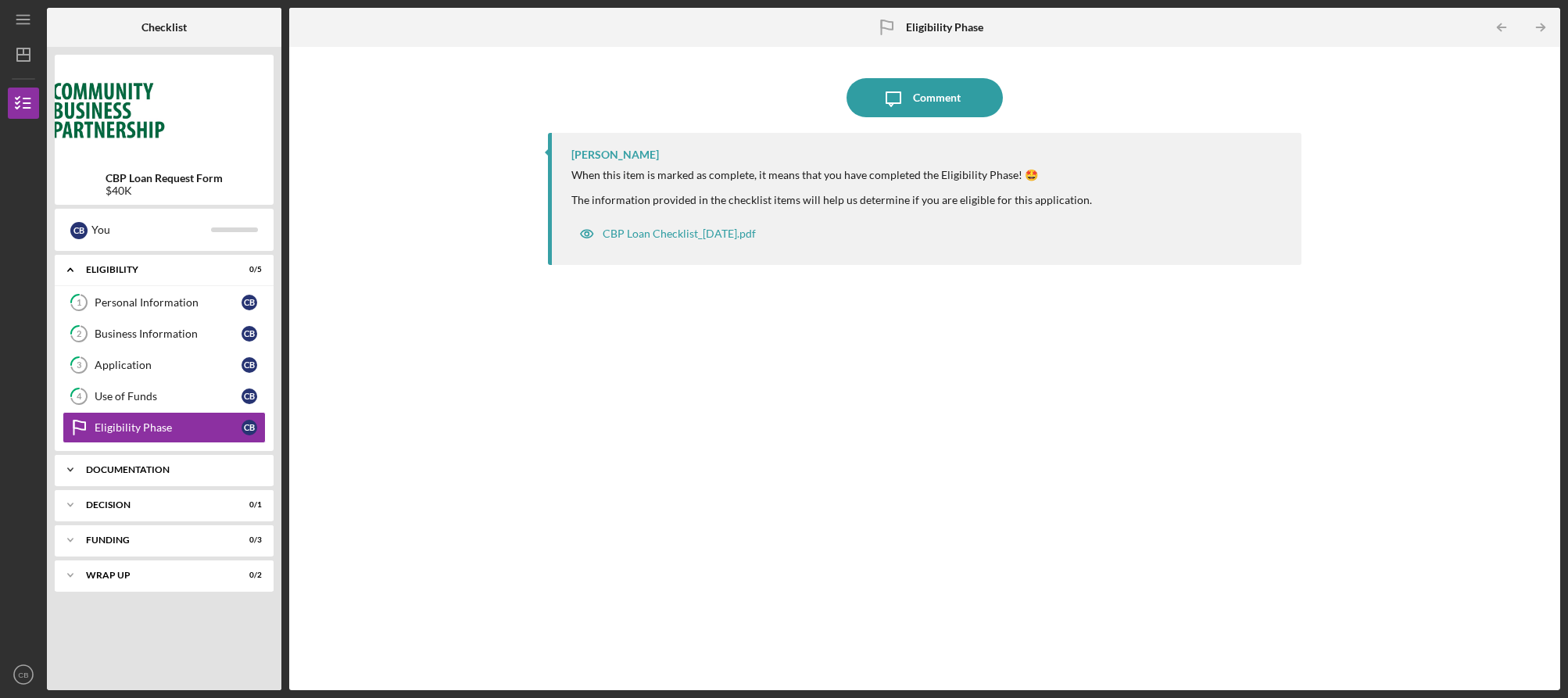
click at [170, 475] on div "Icon/Expander Documentation 0 / 26" at bounding box center [164, 470] width 219 height 31
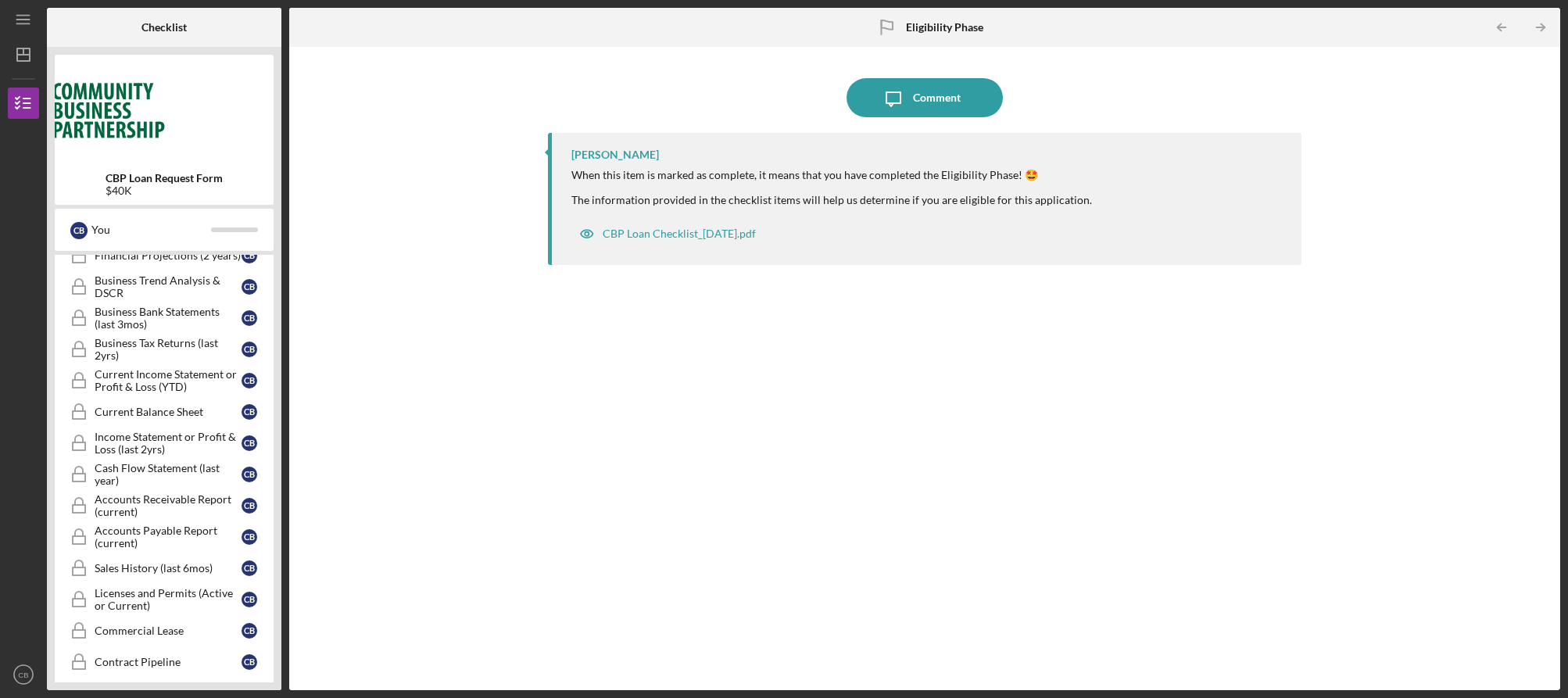
scroll to position [739, 0]
